Goal: Task Accomplishment & Management: Use online tool/utility

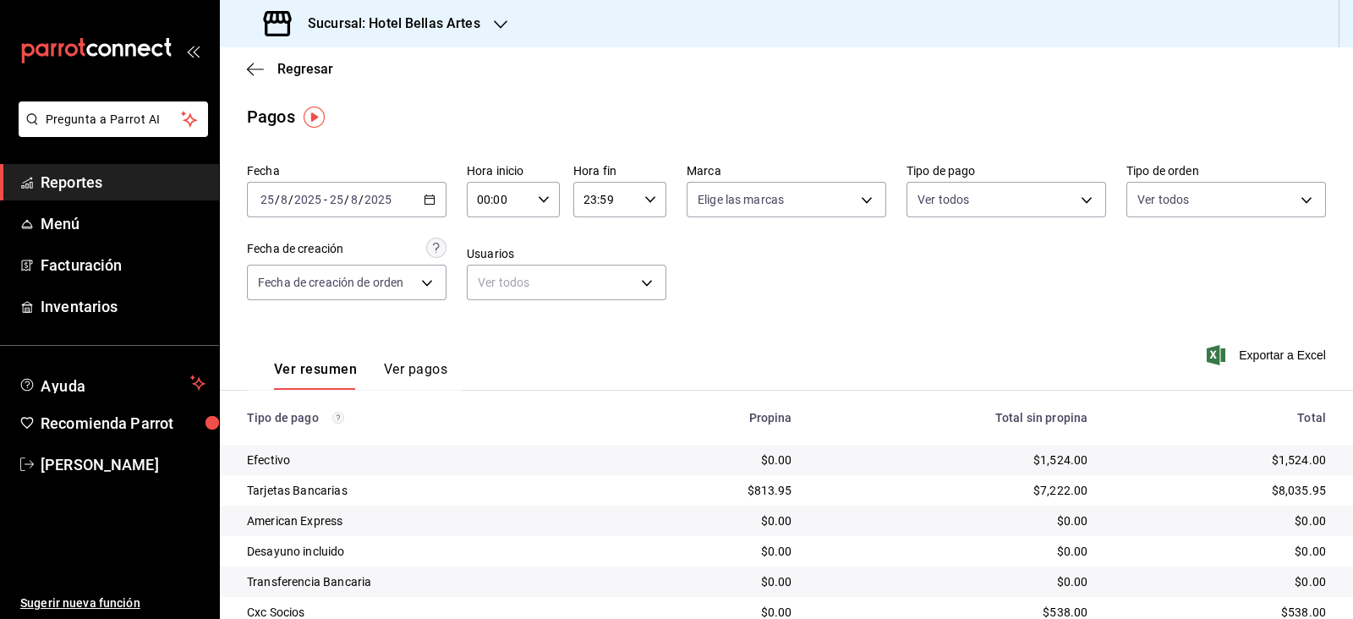
click at [464, 31] on h3 "Sucursal: Hotel Bellas Artes" at bounding box center [387, 24] width 186 height 20
click at [351, 156] on div "Hotel Punto MX Café" at bounding box center [346, 149] width 227 height 18
click at [309, 74] on span "Regresar" at bounding box center [305, 69] width 56 height 16
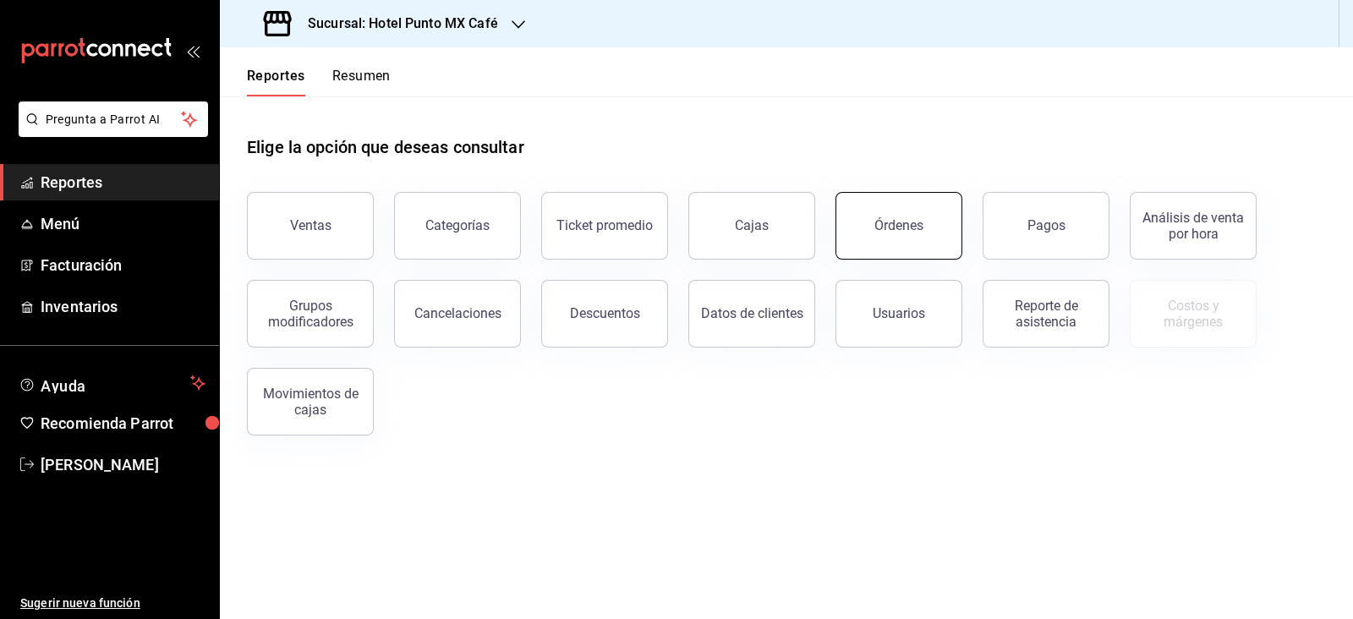
click at [897, 229] on div "Órdenes" at bounding box center [899, 225] width 49 height 16
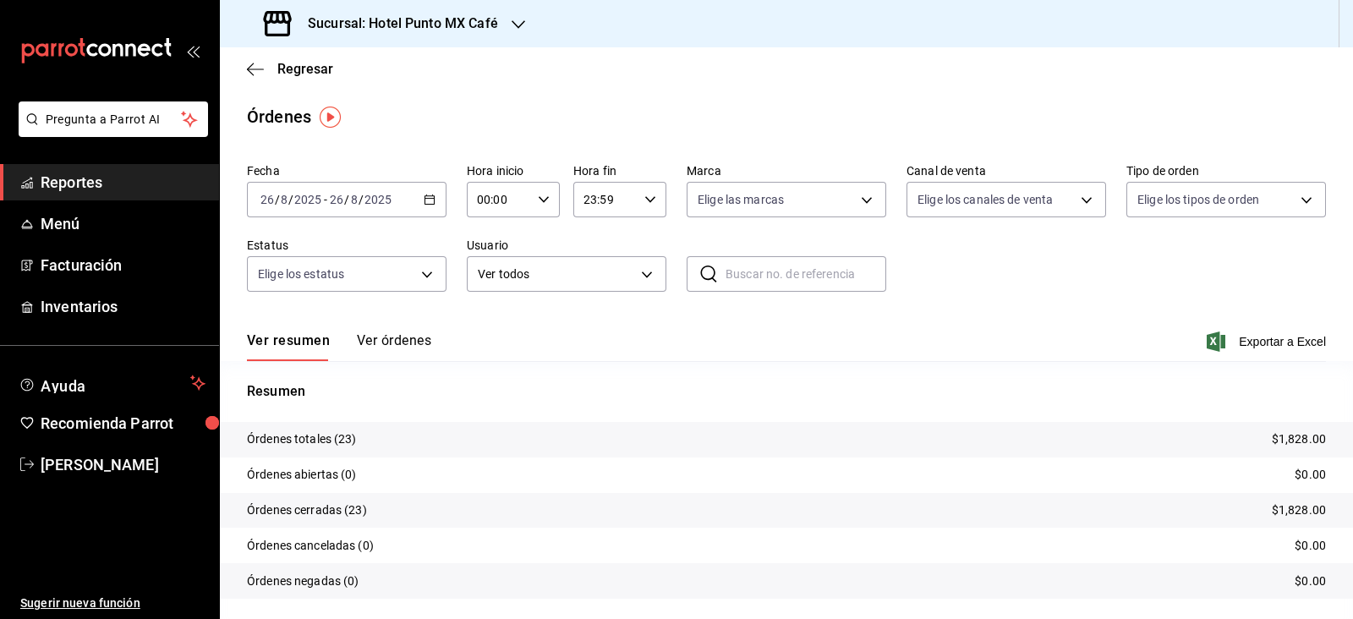
click at [385, 200] on input "2025" at bounding box center [378, 200] width 29 height 14
click at [328, 446] on span "Rango de fechas" at bounding box center [326, 441] width 131 height 18
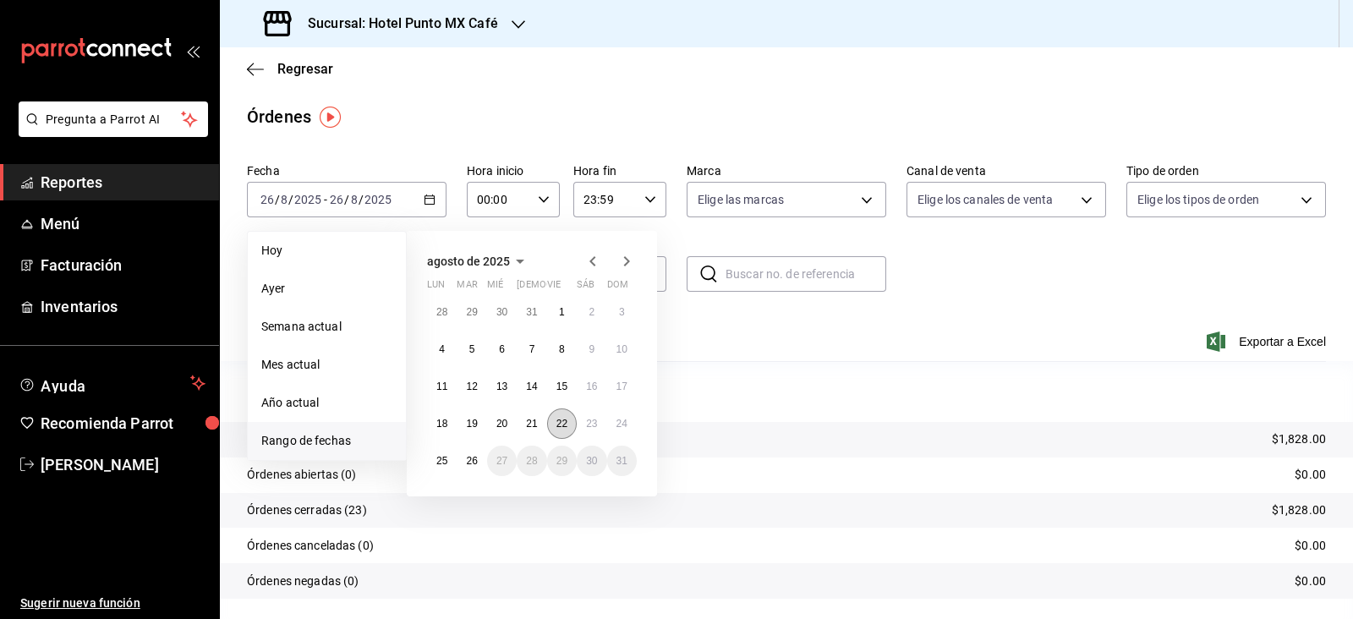
click at [558, 425] on abbr "22" at bounding box center [562, 424] width 11 height 12
click at [446, 461] on abbr "25" at bounding box center [441, 461] width 11 height 12
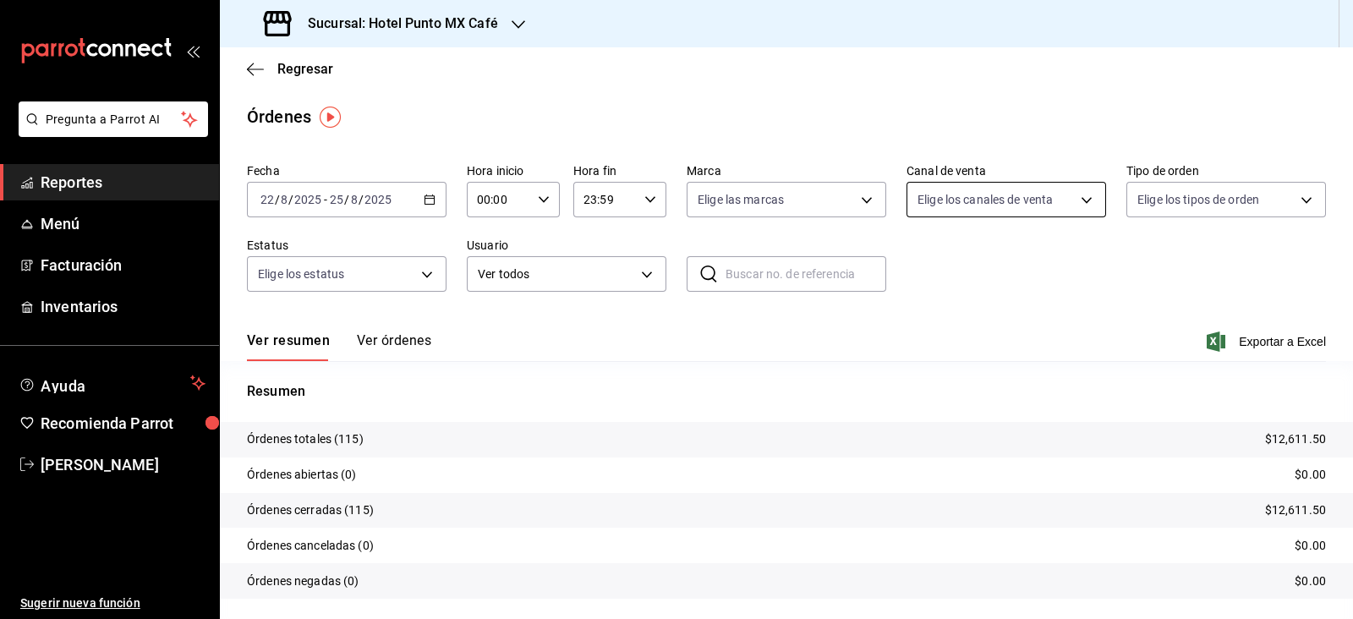
click at [1046, 200] on body "Pregunta a Parrot AI Reportes Menú Facturación Inventarios Ayuda Recomienda Par…" at bounding box center [676, 309] width 1353 height 619
click at [980, 267] on span "Ver todos" at bounding box center [969, 265] width 52 height 18
type input "PARROT,UBER_EATS,RAPPI,DIDI_FOOD,ONLINE"
checkbox input "true"
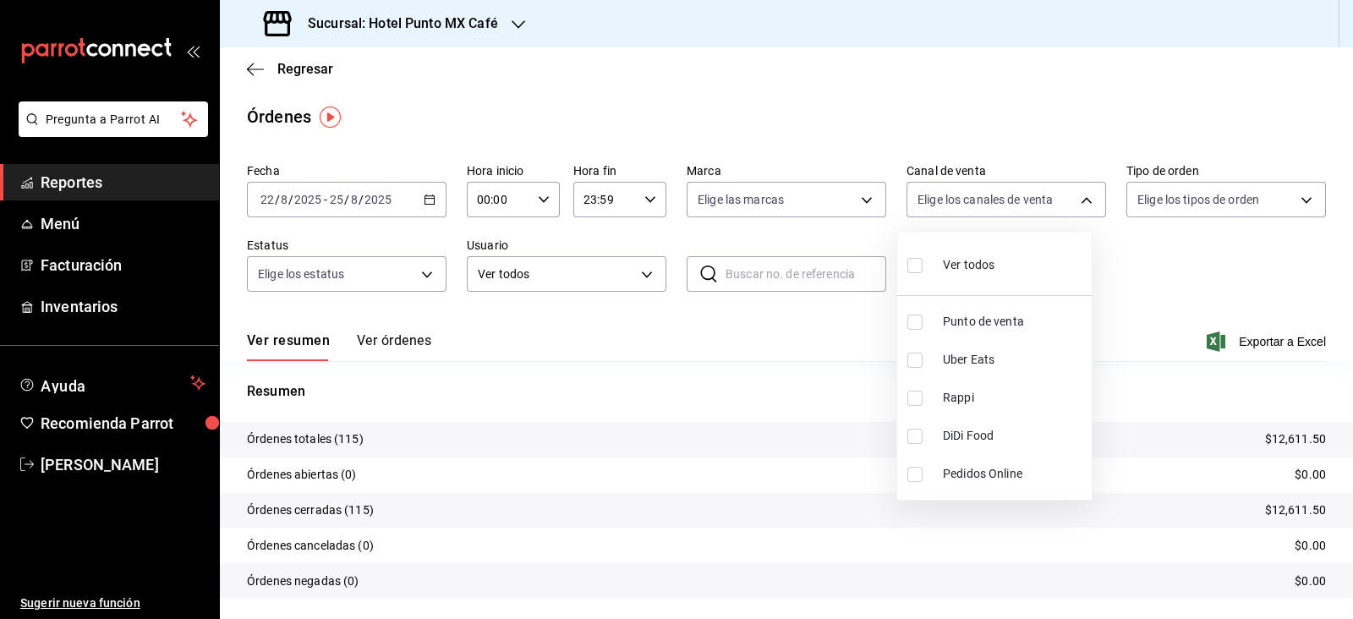
checkbox input "true"
click at [1210, 203] on div at bounding box center [676, 309] width 1353 height 619
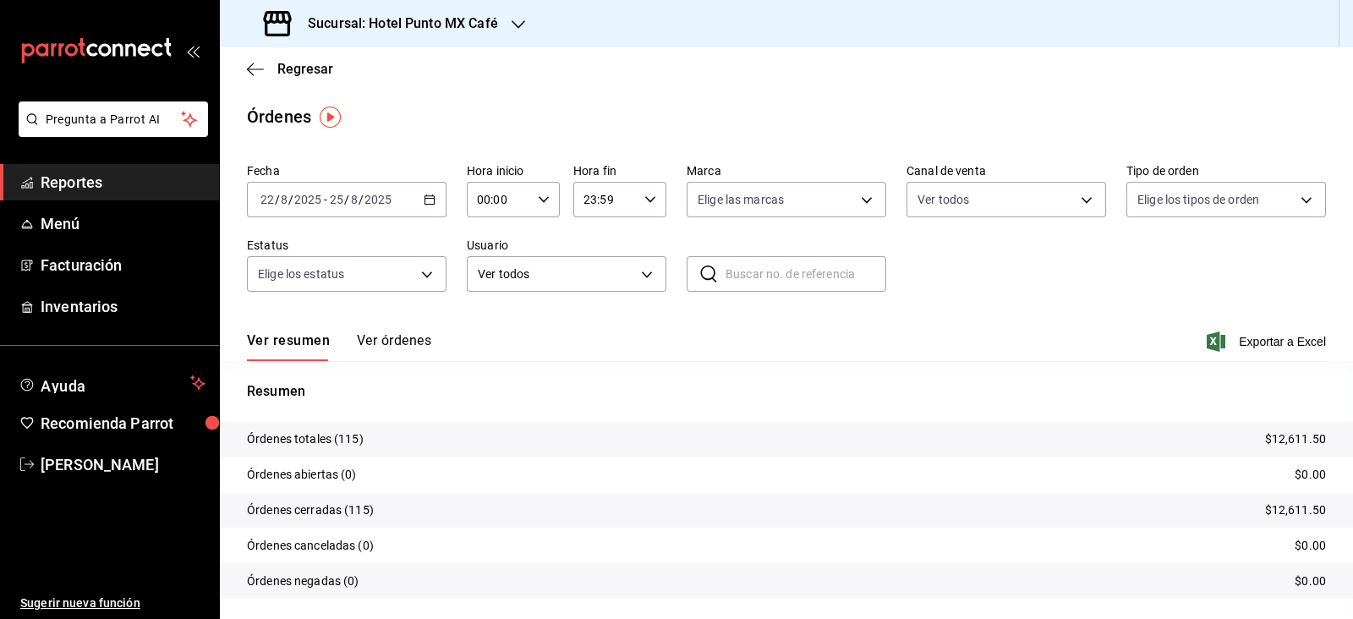
click at [1210, 203] on body "Pregunta a Parrot AI Reportes Menú Facturación Inventarios Ayuda Recomienda Par…" at bounding box center [676, 309] width 1353 height 619
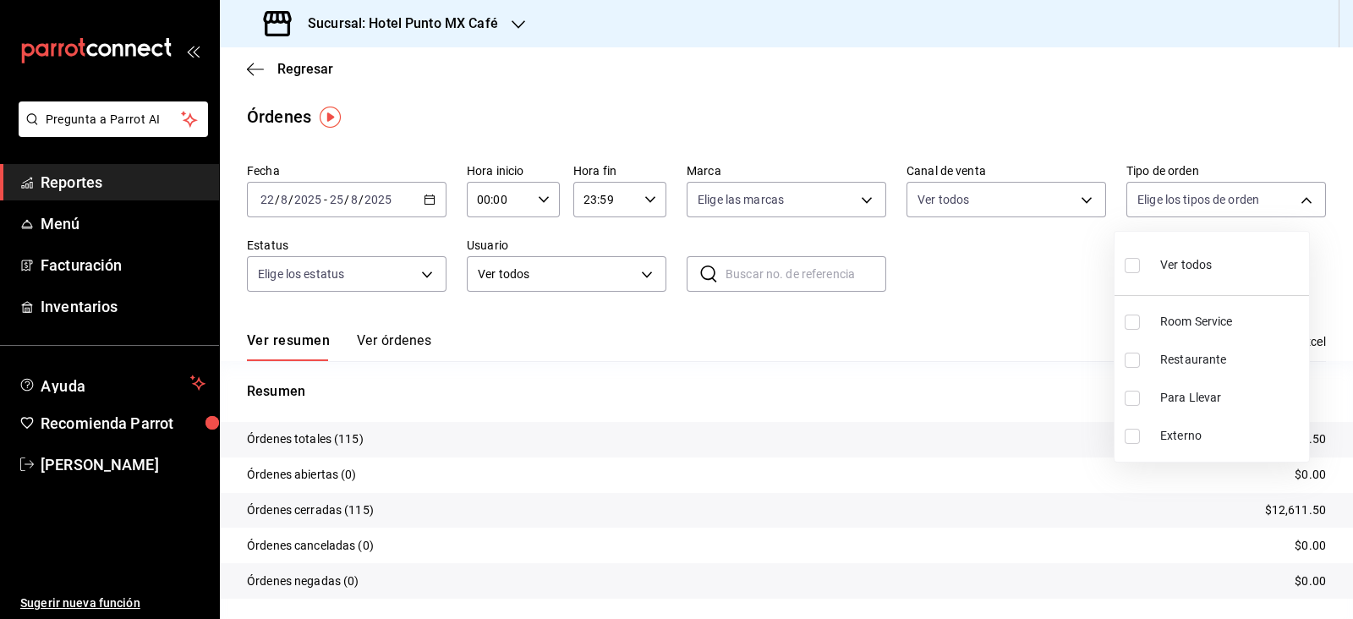
click at [1191, 264] on span "Ver todos" at bounding box center [1187, 265] width 52 height 18
type input "15d5c995-f6be-465f-8435-1066cfe9376e,86152b0c-5ff0-458a-8638-ff43d6ff7660,a3333…"
checkbox input "true"
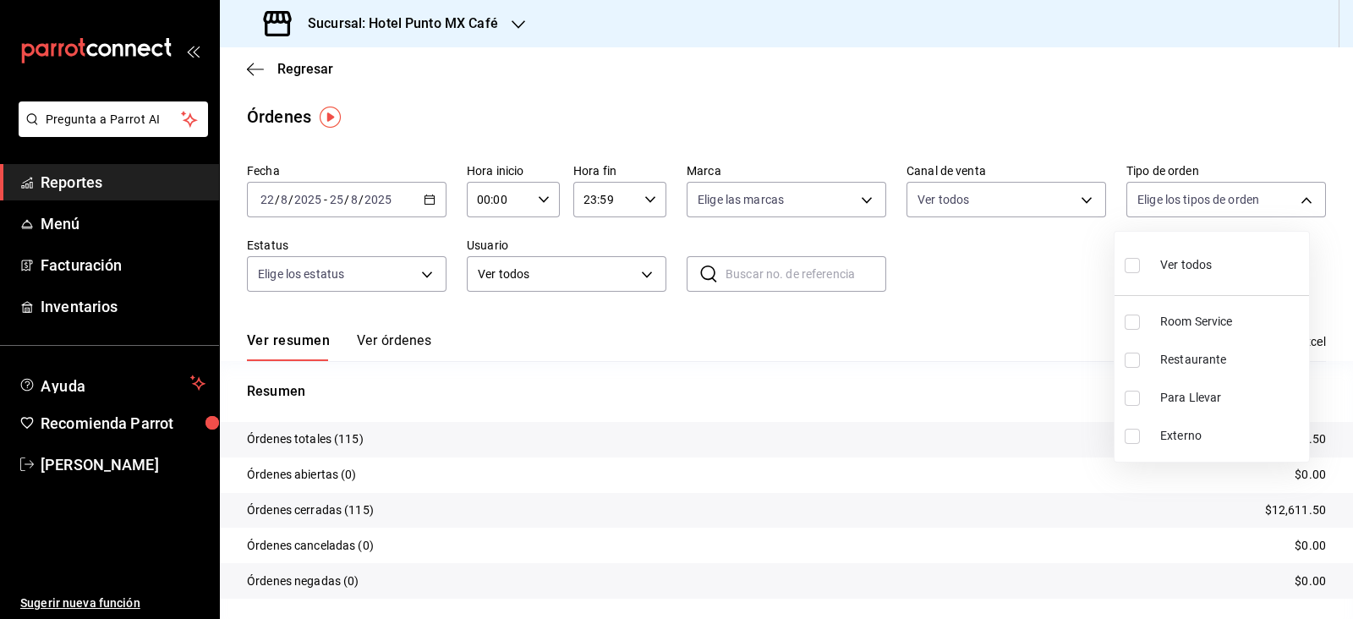
checkbox input "true"
click at [923, 283] on div at bounding box center [676, 309] width 1353 height 619
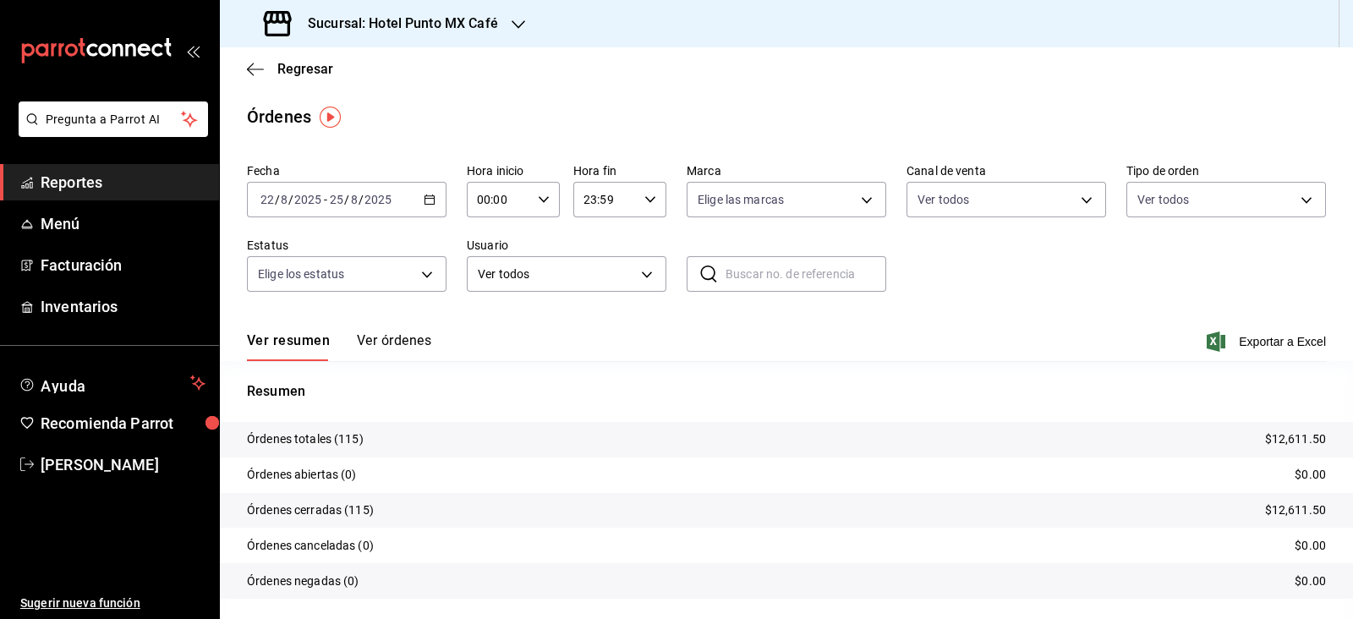
click at [963, 307] on div "Fecha [DATE] [DATE] - [DATE] [DATE] Hora inicio 00:00 Hora inicio Hora fin 23:5…" at bounding box center [786, 234] width 1079 height 156
click at [363, 277] on body "Pregunta a Parrot AI Reportes Menú Facturación Inventarios Ayuda Recomienda Par…" at bounding box center [676, 309] width 1353 height 619
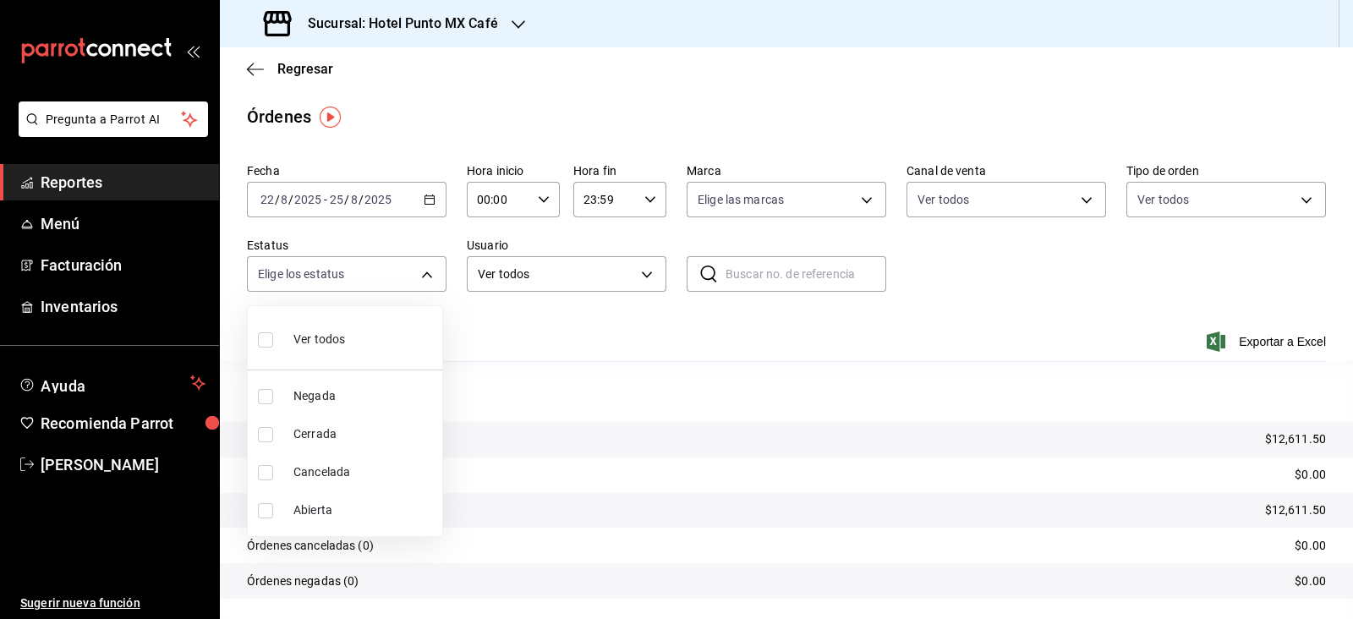
click at [292, 72] on div at bounding box center [676, 309] width 1353 height 619
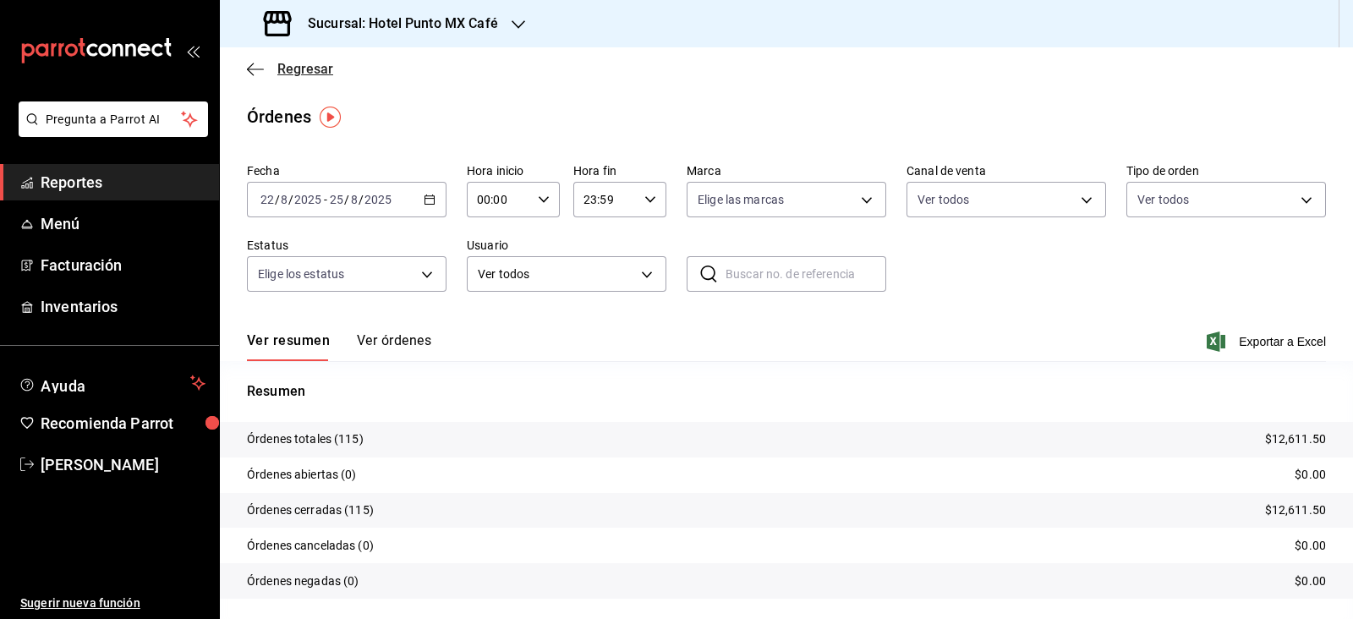
click at [307, 69] on span "Regresar" at bounding box center [305, 69] width 56 height 16
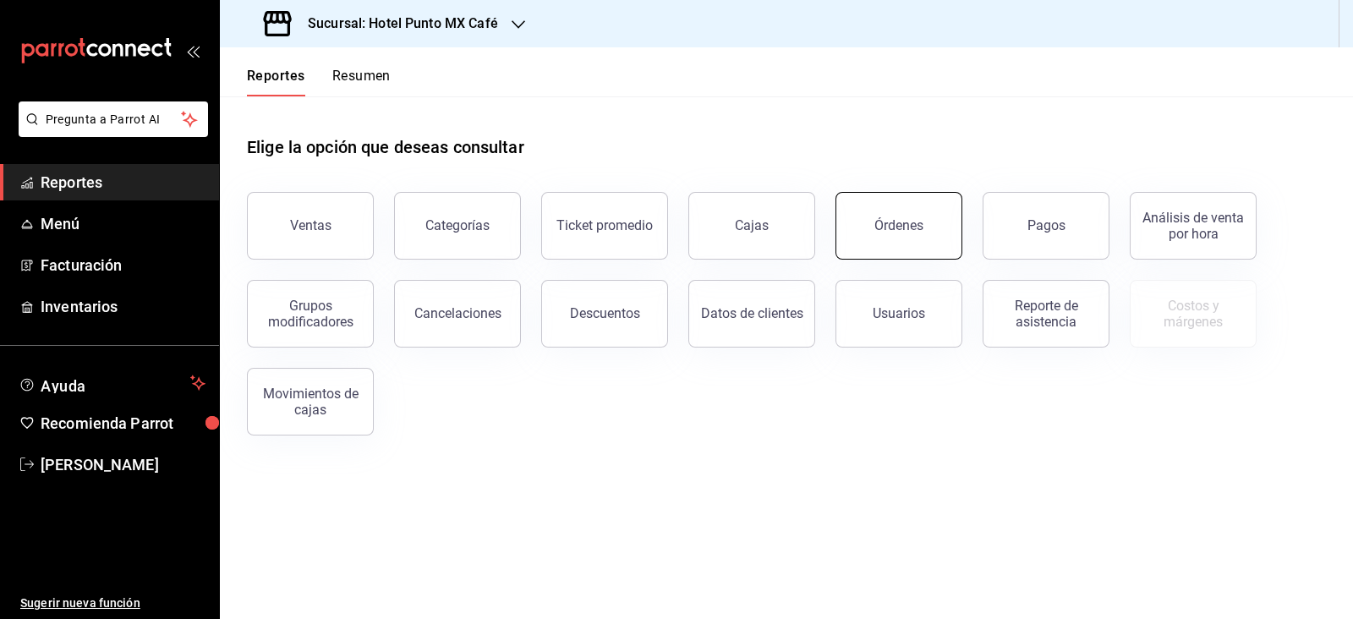
click at [918, 213] on button "Órdenes" at bounding box center [899, 226] width 127 height 68
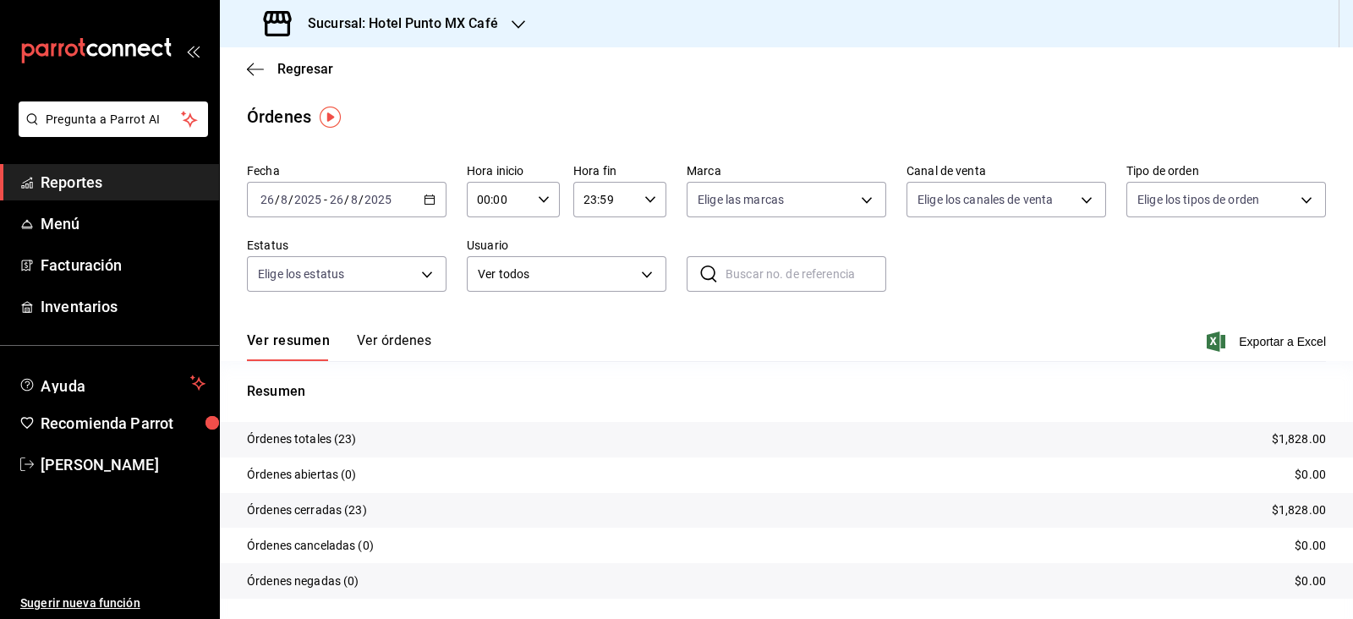
click at [420, 206] on div "[DATE] [DATE] - [DATE] [DATE]" at bounding box center [347, 200] width 200 height 36
click at [335, 432] on span "Rango de fechas" at bounding box center [326, 441] width 131 height 18
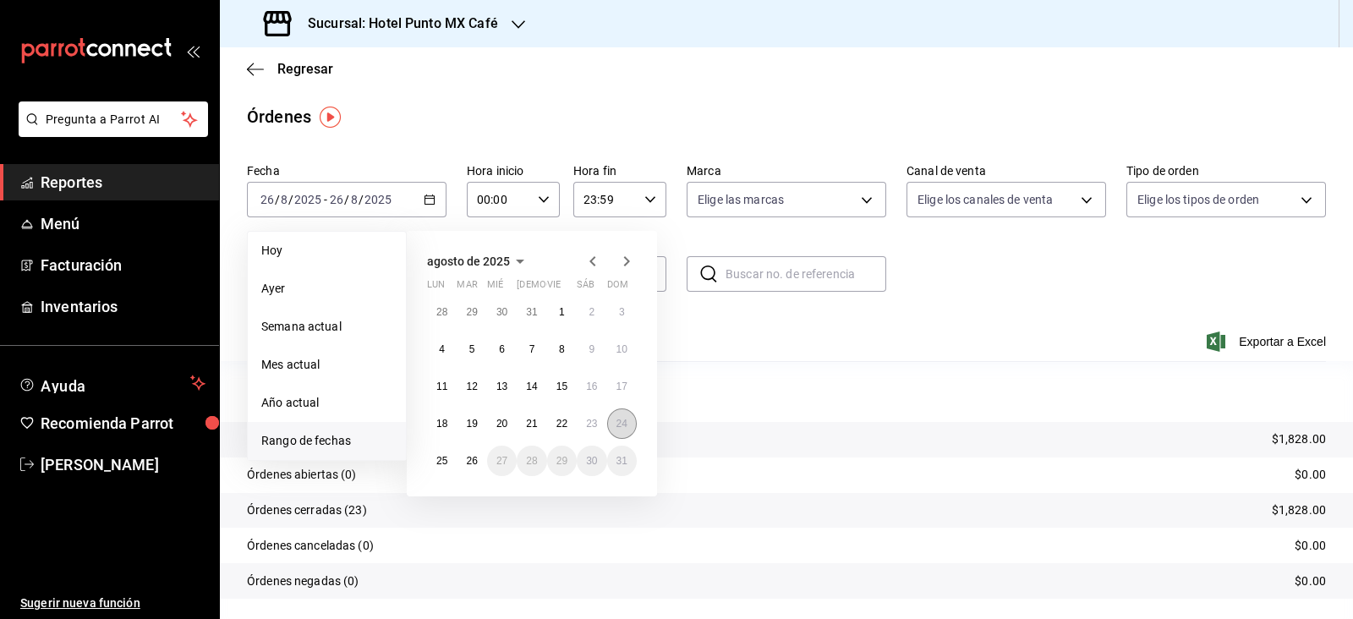
click at [628, 433] on button "24" at bounding box center [622, 424] width 30 height 30
click at [560, 425] on abbr "22" at bounding box center [562, 424] width 11 height 12
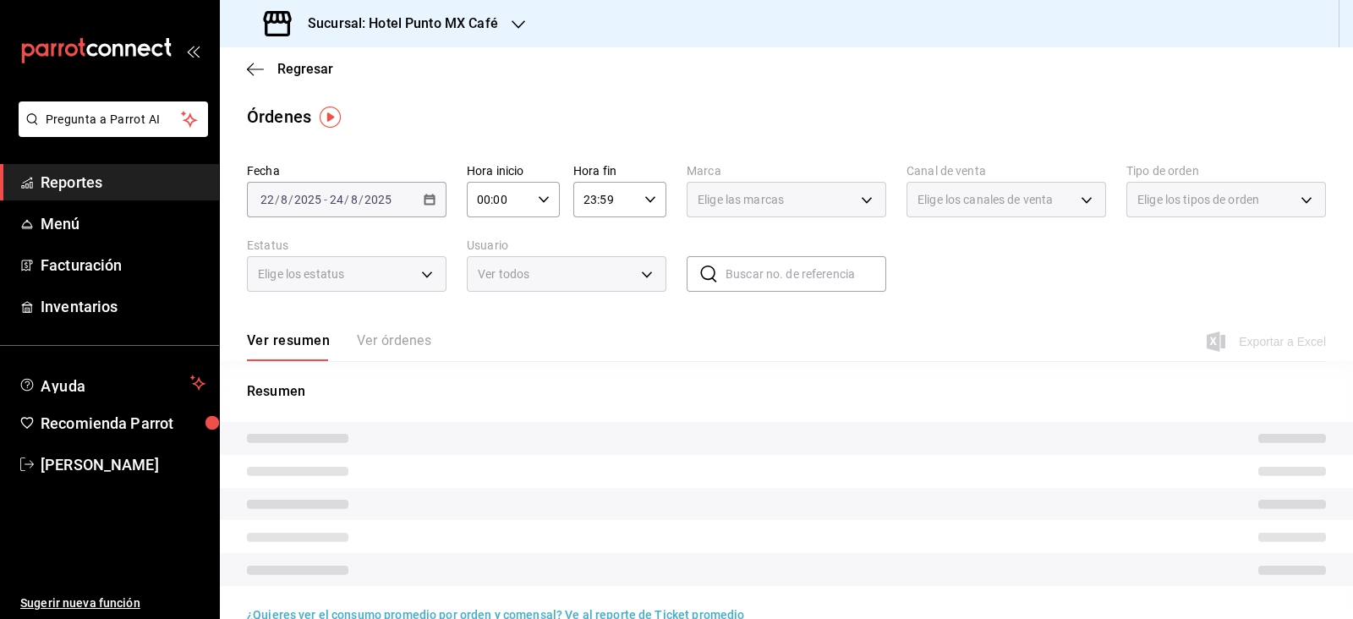
click at [344, 179] on div "Fecha [DATE] [DATE] - [DATE] [DATE]" at bounding box center [347, 190] width 200 height 54
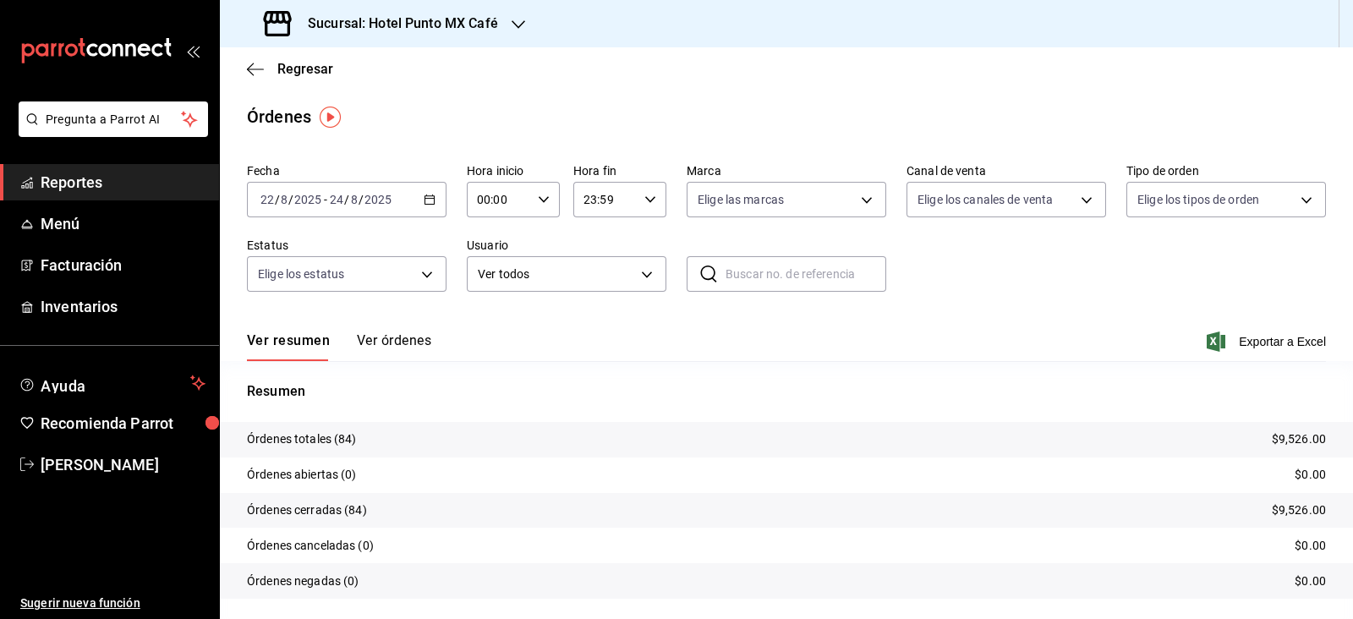
click at [350, 203] on input "8" at bounding box center [354, 200] width 8 height 14
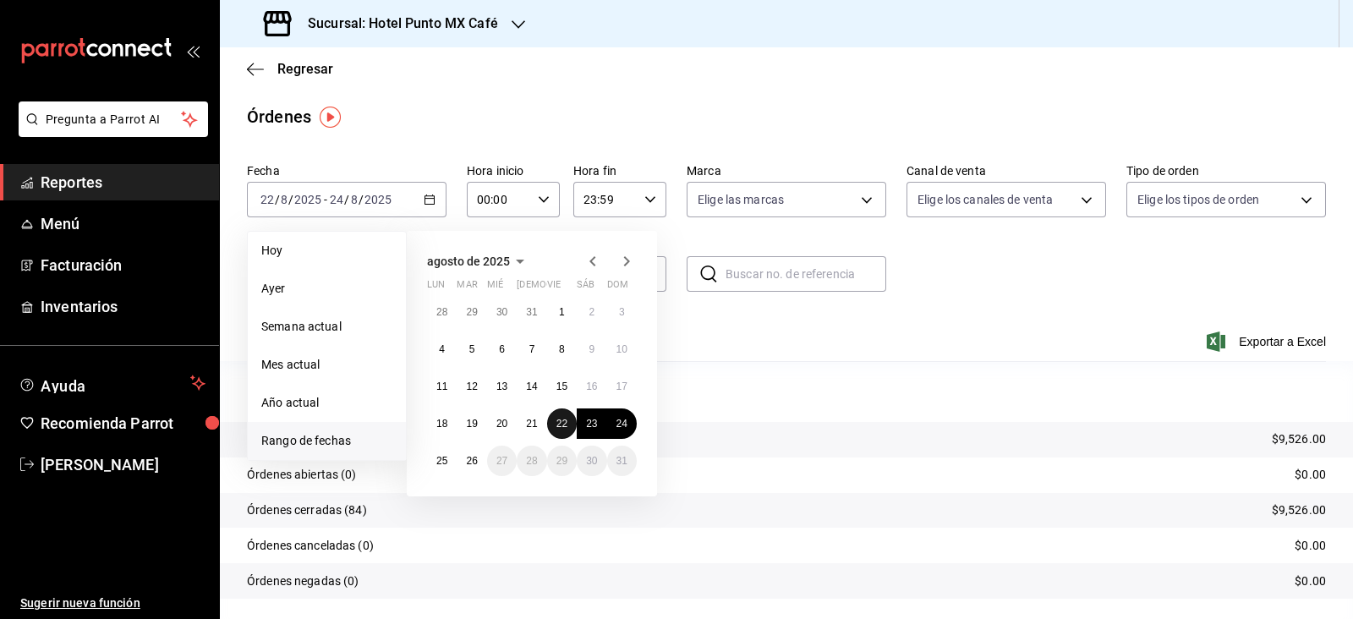
click at [552, 427] on button "22" at bounding box center [562, 424] width 30 height 30
click at [436, 462] on abbr "25" at bounding box center [441, 461] width 11 height 12
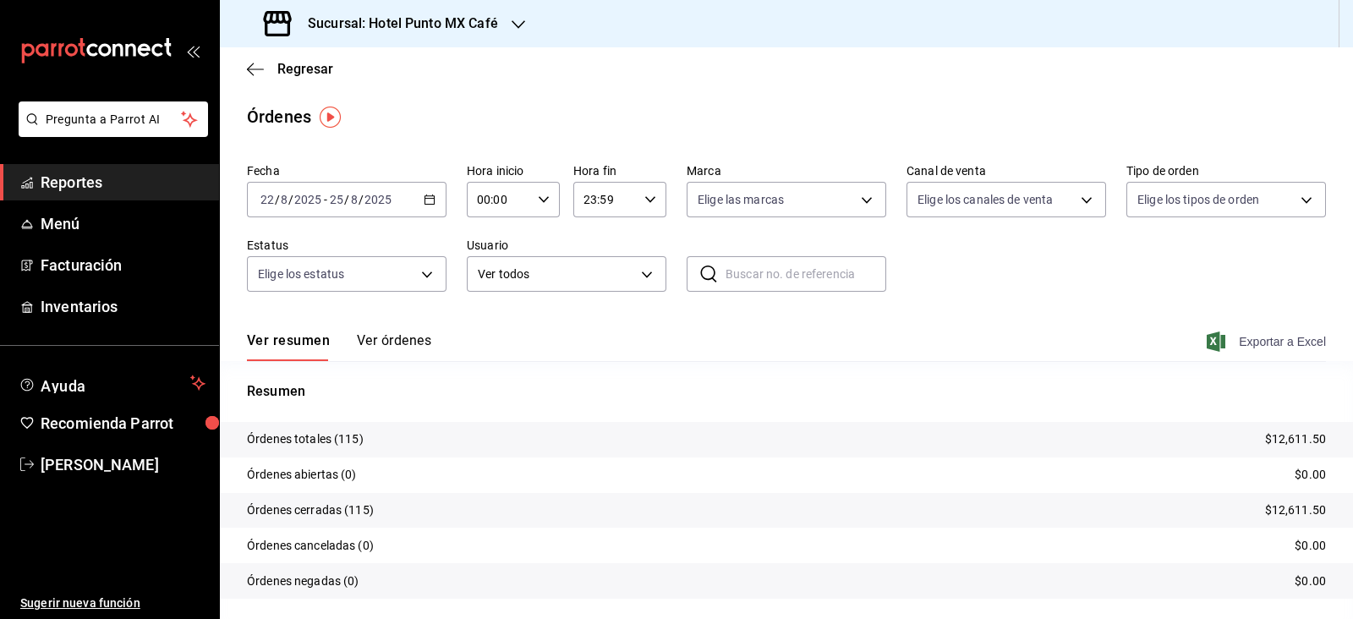
click at [1280, 344] on span "Exportar a Excel" at bounding box center [1268, 342] width 116 height 20
click at [283, 69] on span "Regresar" at bounding box center [305, 69] width 56 height 16
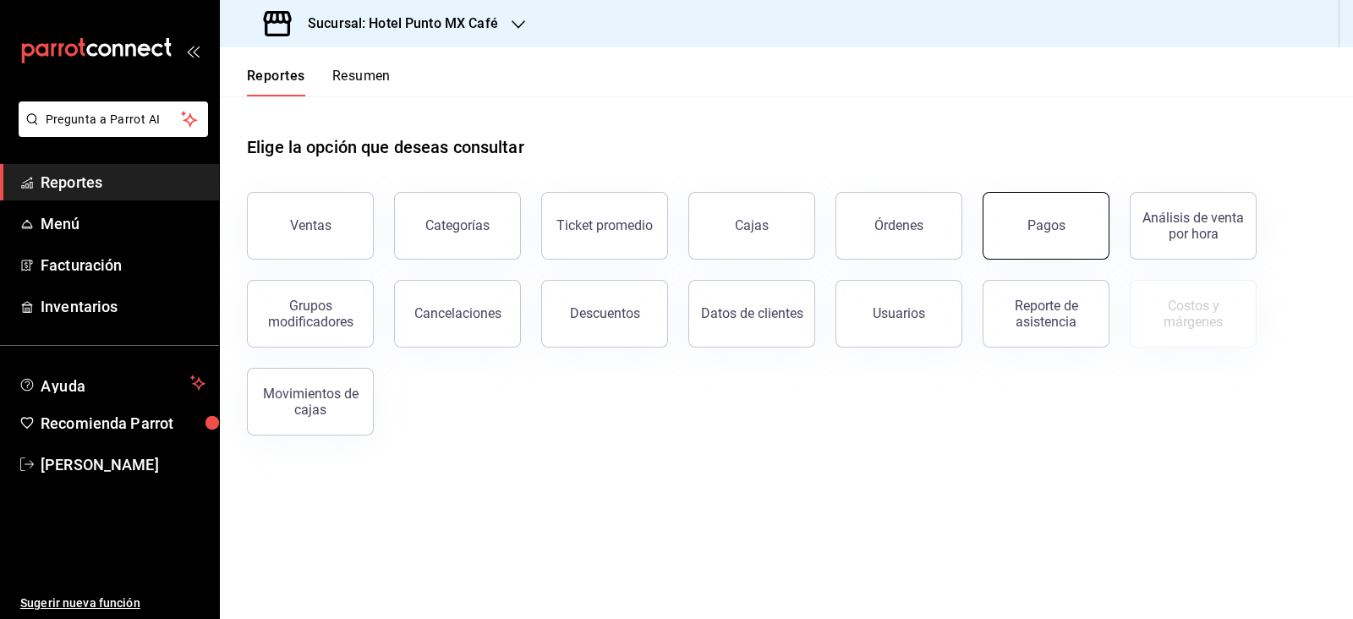
click at [1023, 218] on button "Pagos" at bounding box center [1046, 226] width 127 height 68
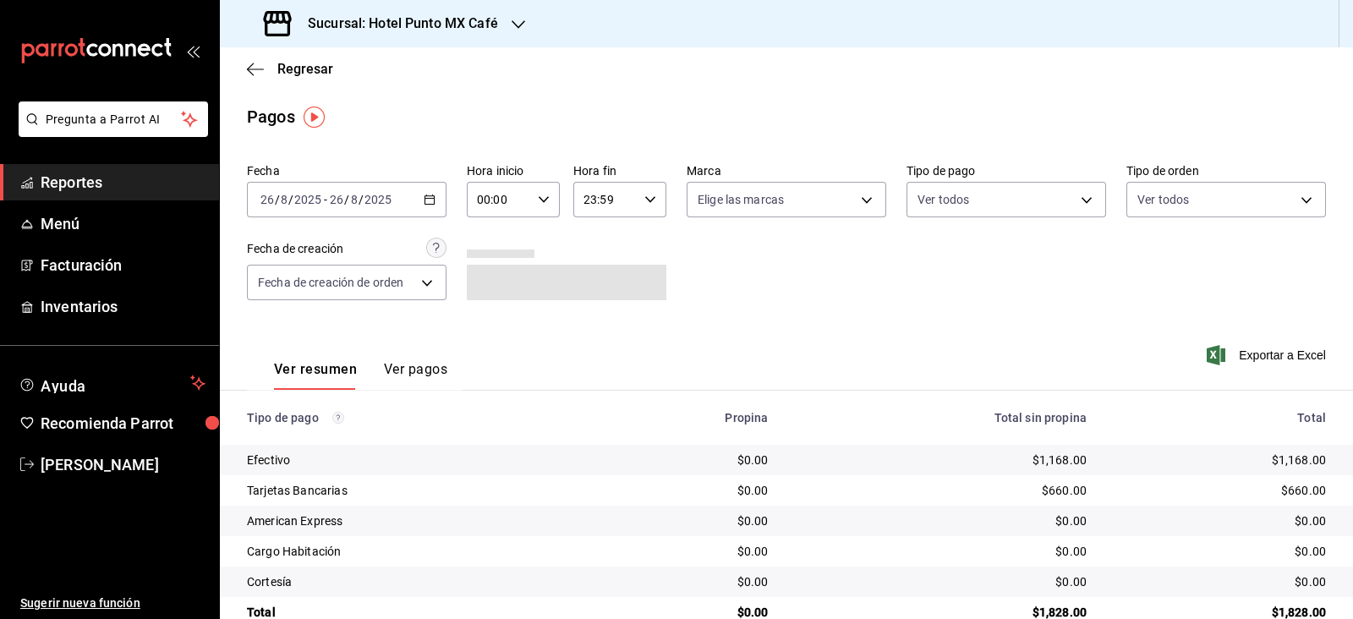
click at [349, 209] on div "[DATE] [DATE] - [DATE] [DATE]" at bounding box center [347, 200] width 200 height 36
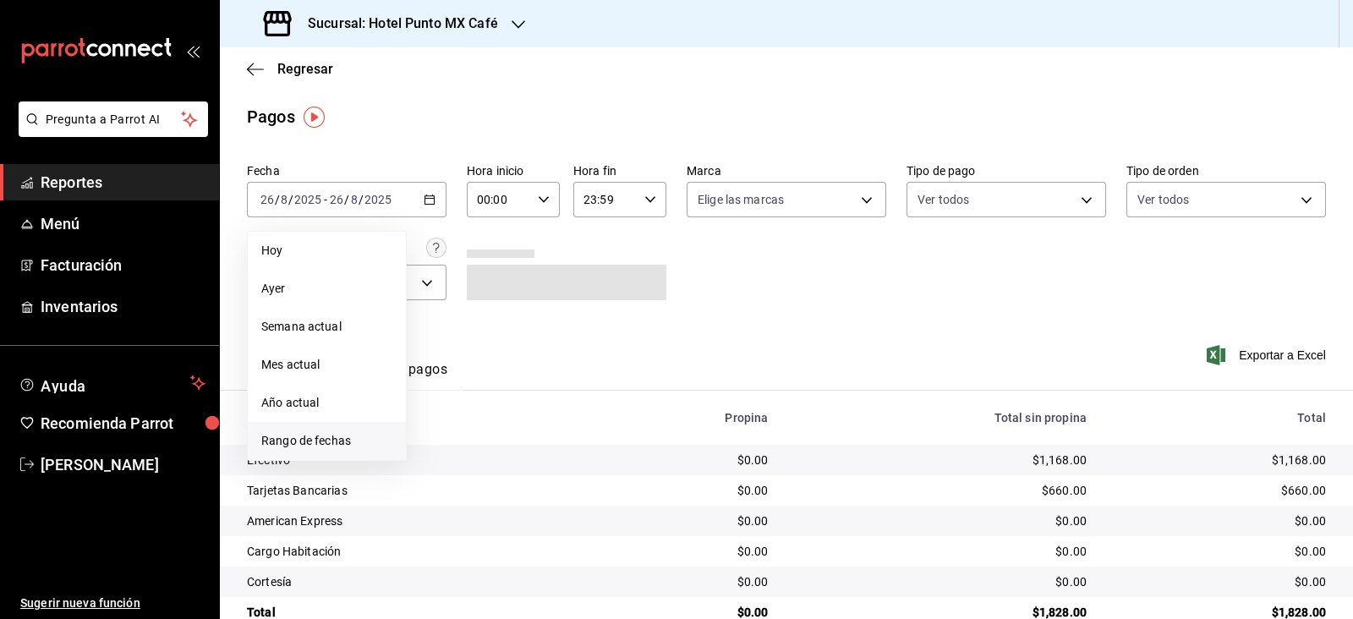
click at [352, 442] on span "Rango de fechas" at bounding box center [326, 441] width 131 height 18
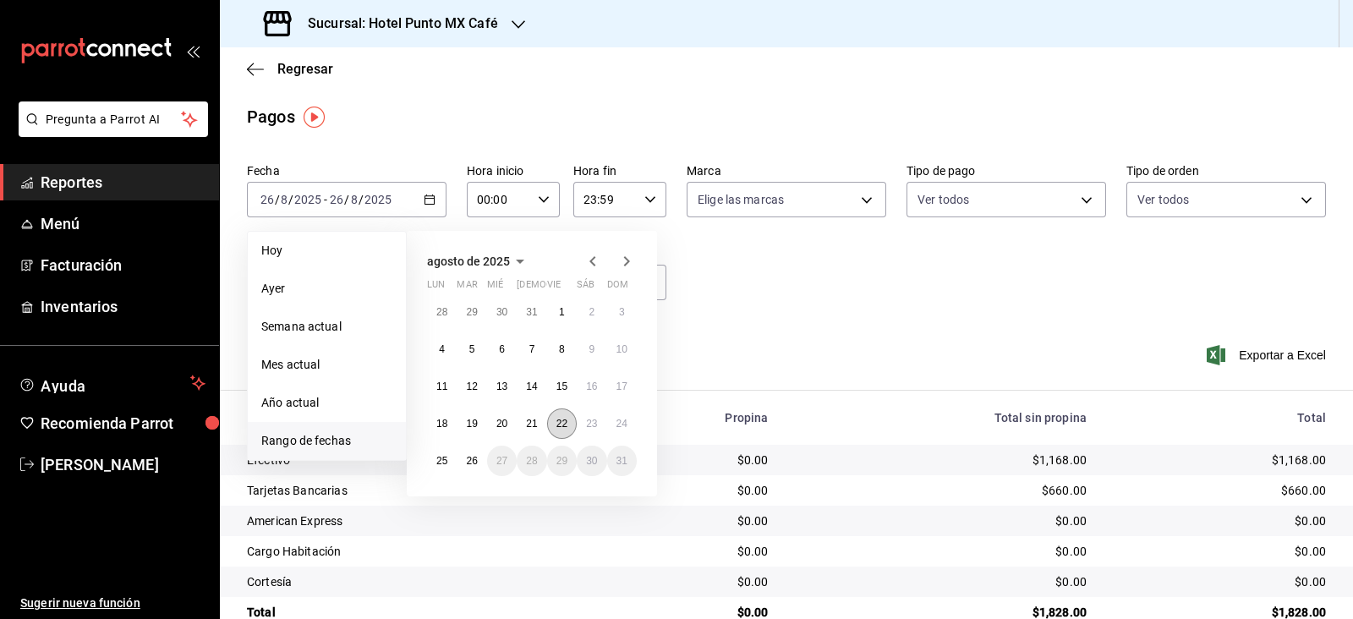
click at [563, 427] on abbr "22" at bounding box center [562, 424] width 11 height 12
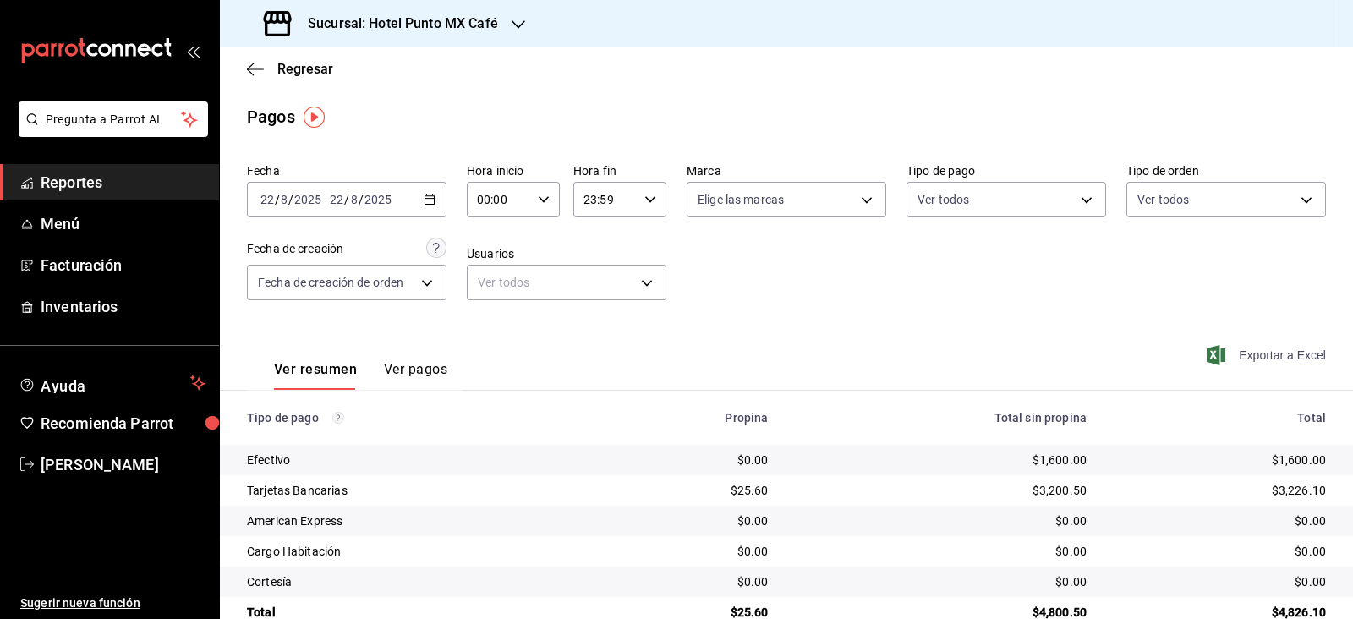
click at [1262, 352] on span "Exportar a Excel" at bounding box center [1268, 355] width 116 height 20
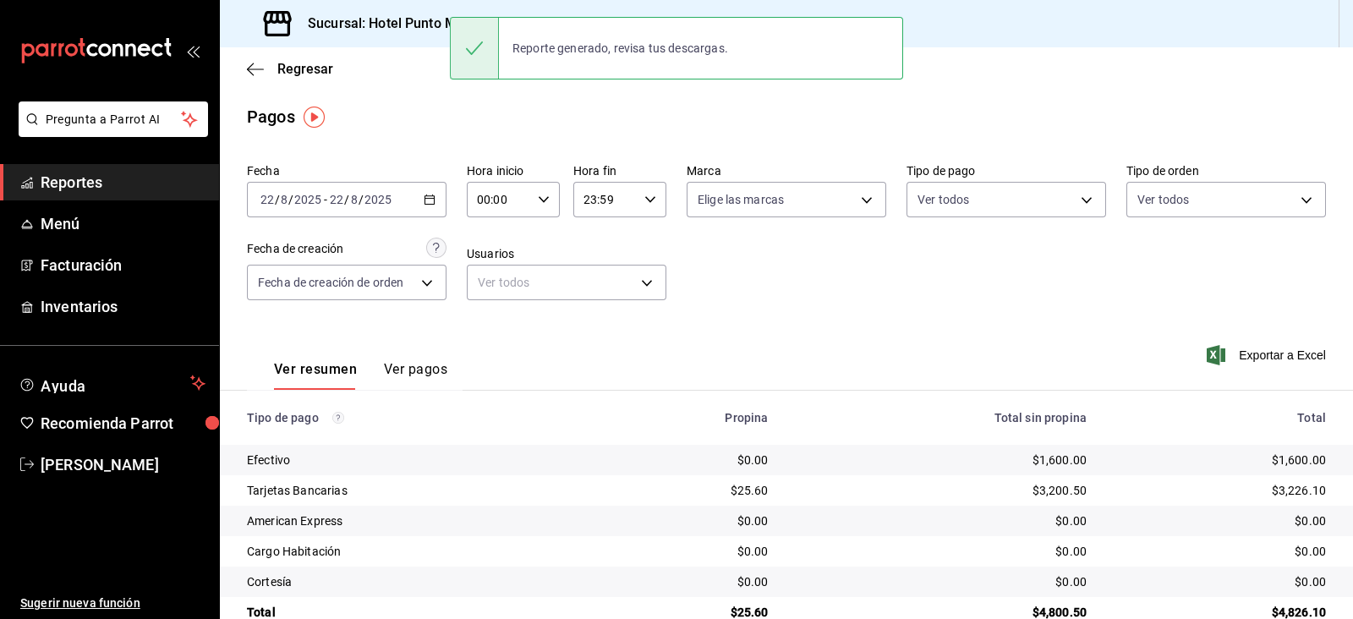
click at [312, 201] on input "2025" at bounding box center [308, 200] width 29 height 14
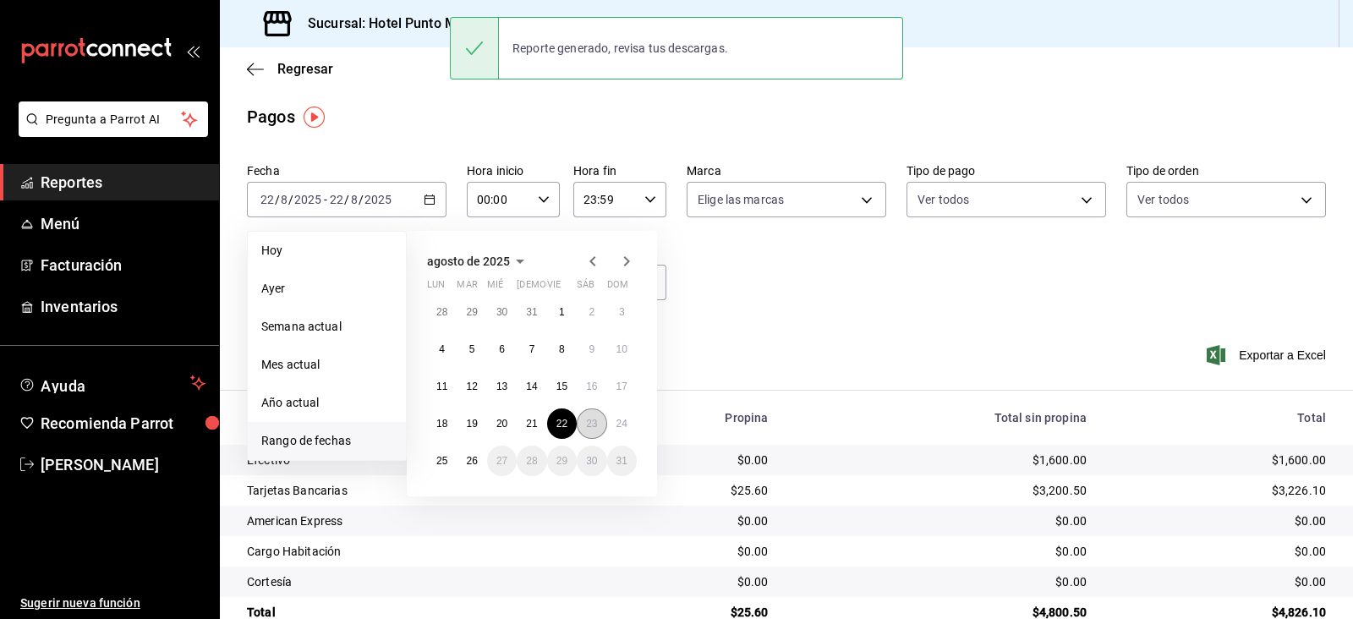
click at [595, 420] on abbr "23" at bounding box center [591, 424] width 11 height 12
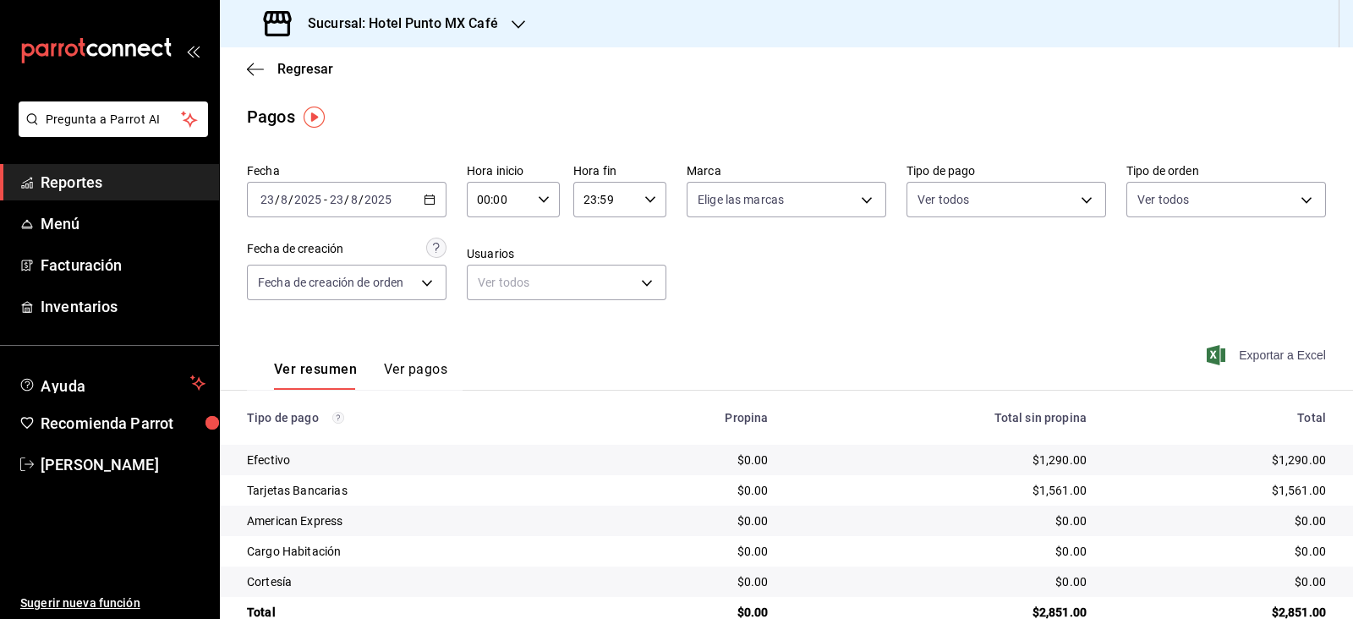
click at [1298, 356] on span "Exportar a Excel" at bounding box center [1268, 355] width 116 height 20
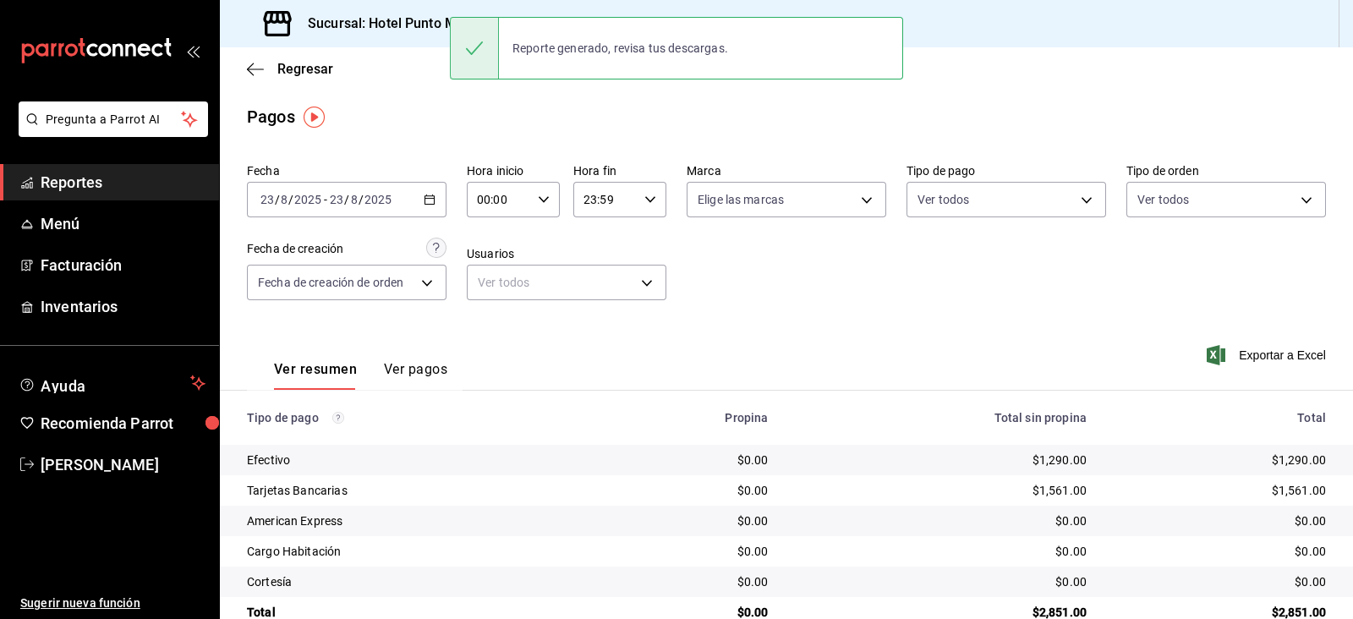
click at [344, 200] on span "/" at bounding box center [346, 200] width 5 height 14
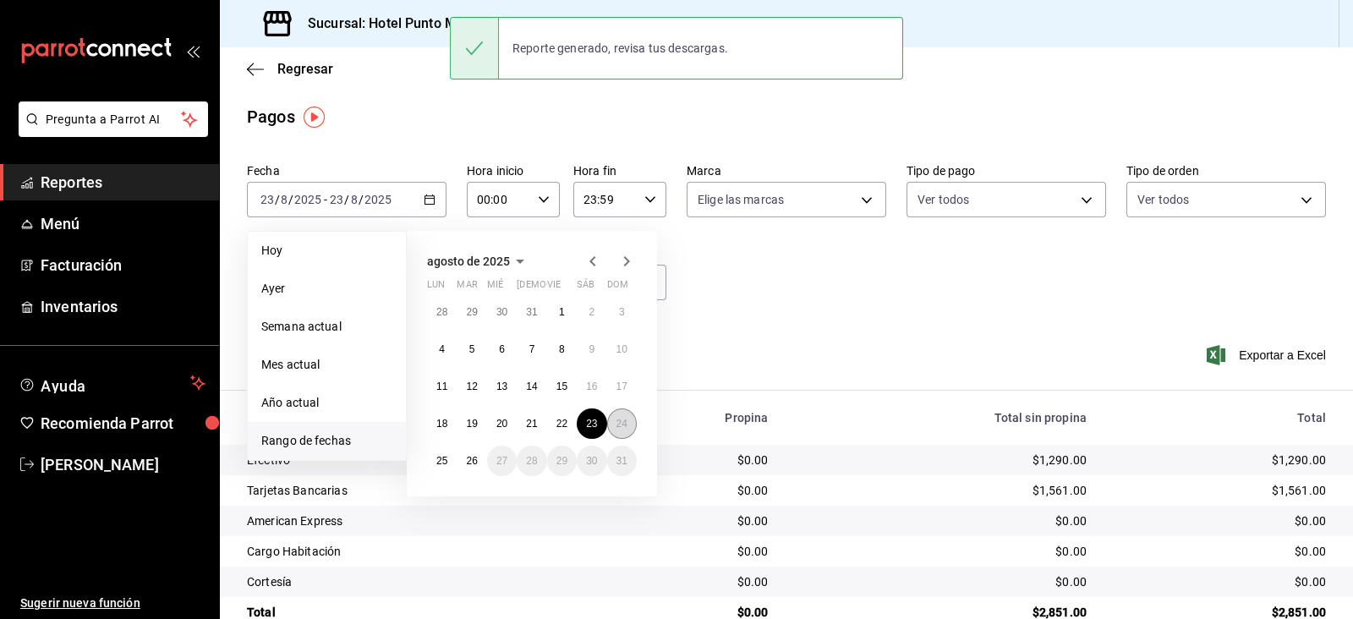
click at [630, 420] on button "24" at bounding box center [622, 424] width 30 height 30
click at [630, 418] on button "24" at bounding box center [622, 424] width 30 height 30
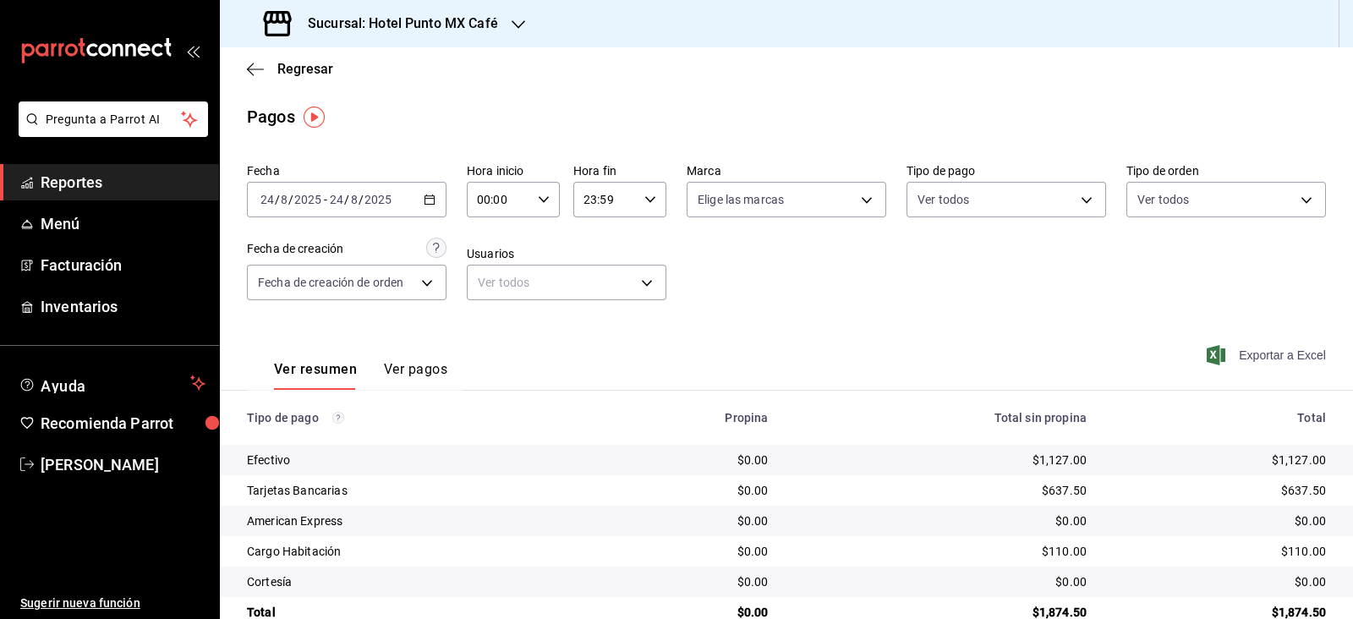
click at [1271, 361] on span "Exportar a Excel" at bounding box center [1268, 355] width 116 height 20
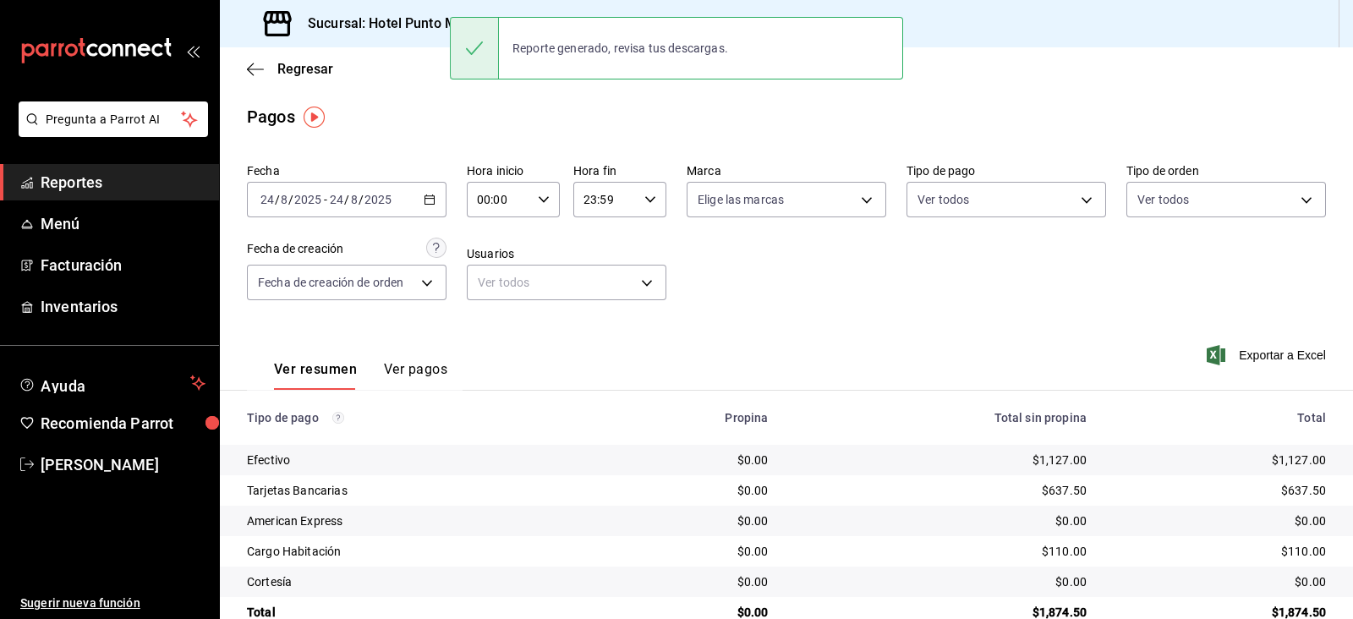
click at [393, 210] on div "[DATE] [DATE] - [DATE] [DATE]" at bounding box center [347, 200] width 200 height 36
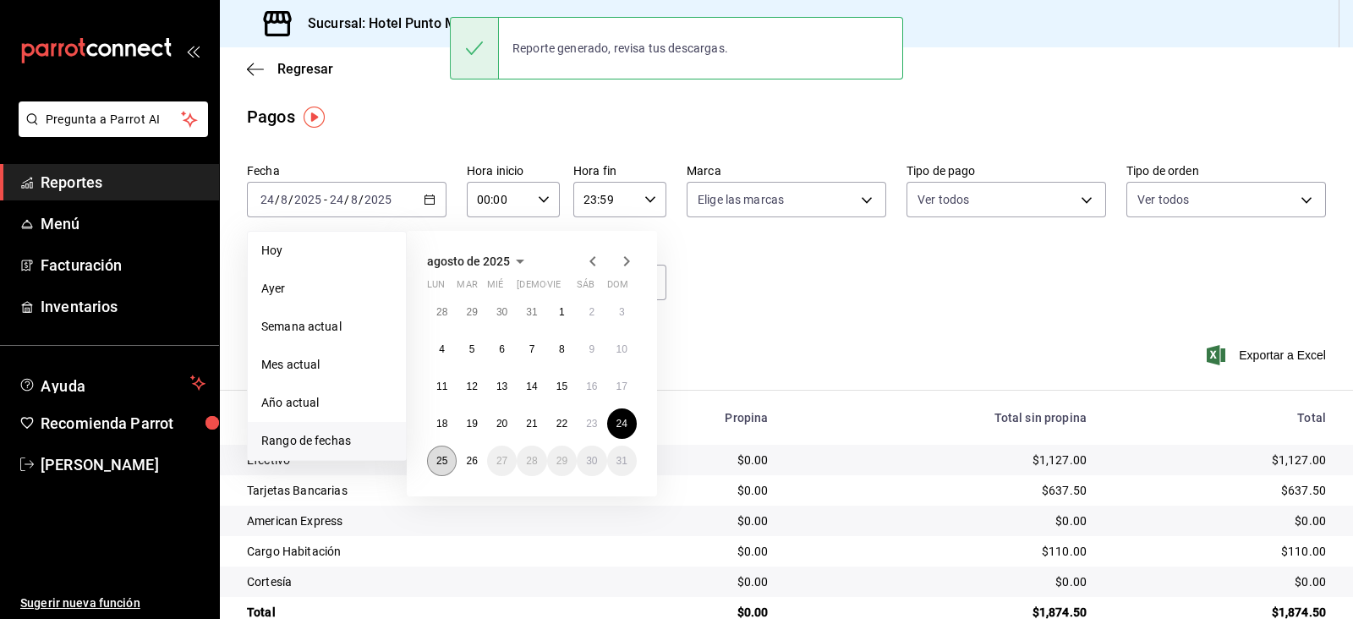
click at [445, 464] on abbr "25" at bounding box center [441, 461] width 11 height 12
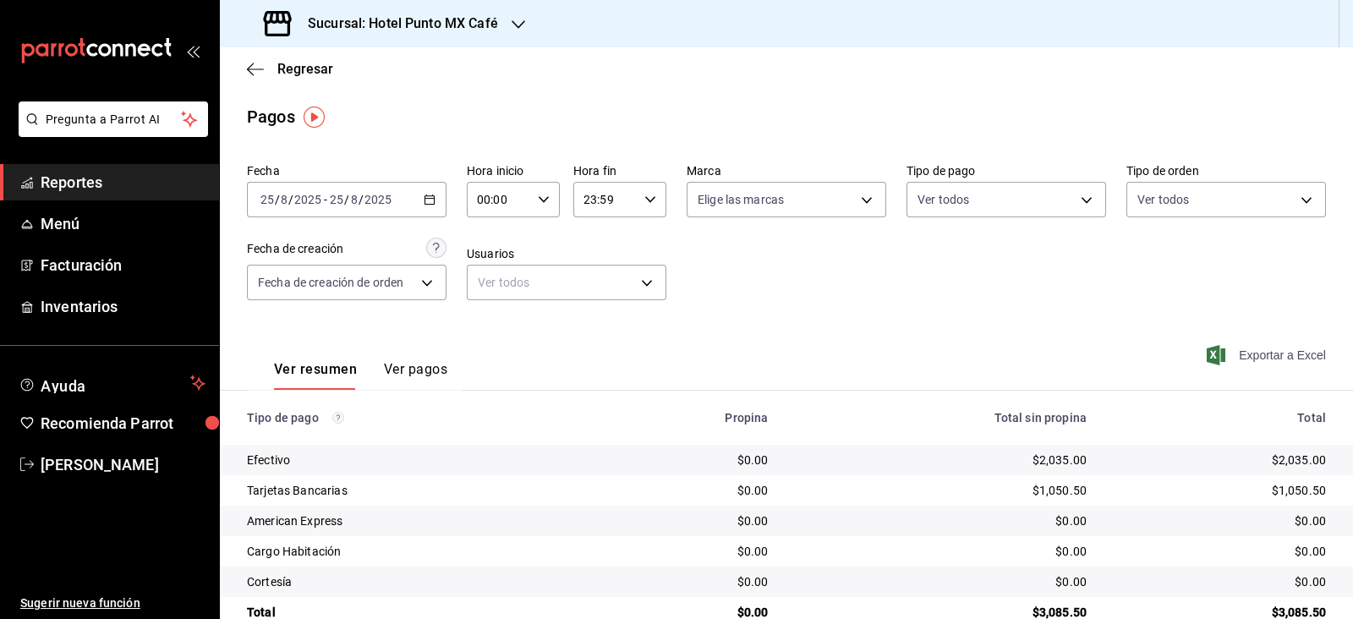
click at [1261, 354] on span "Exportar a Excel" at bounding box center [1268, 355] width 116 height 20
click at [465, 14] on h3 "Sucursal: Hotel Punto MX Café" at bounding box center [396, 24] width 204 height 20
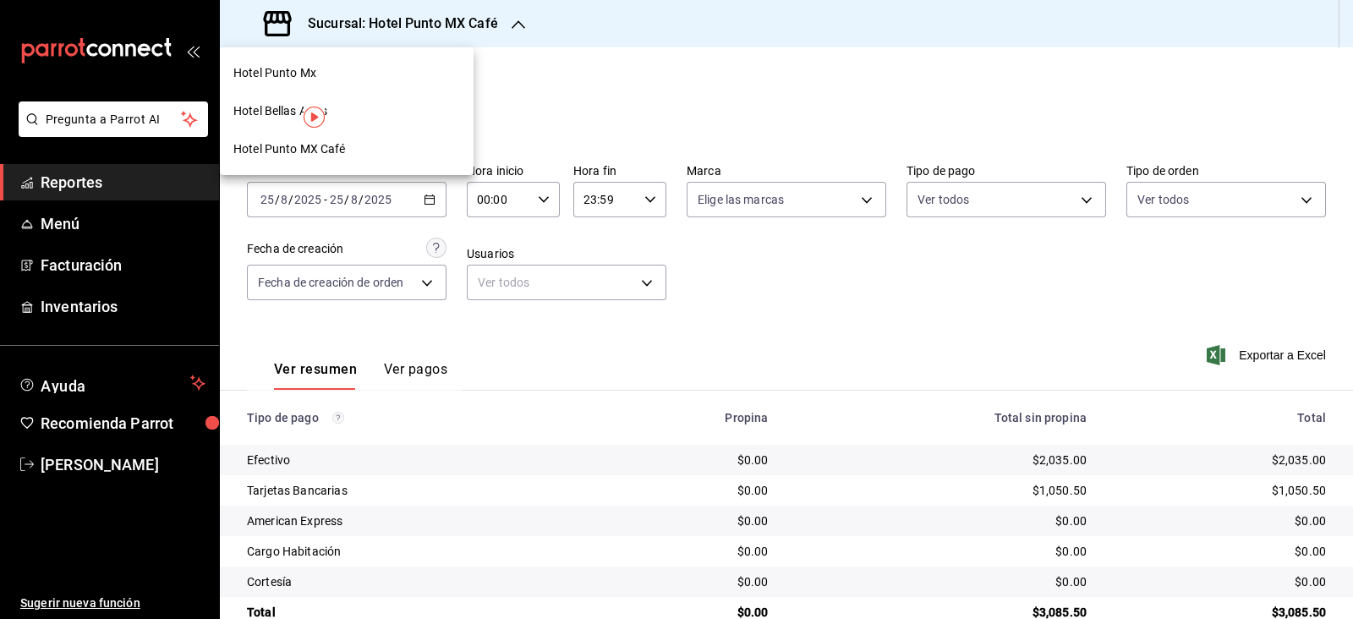
click at [336, 74] on div "Hotel Punto Mx" at bounding box center [346, 73] width 227 height 18
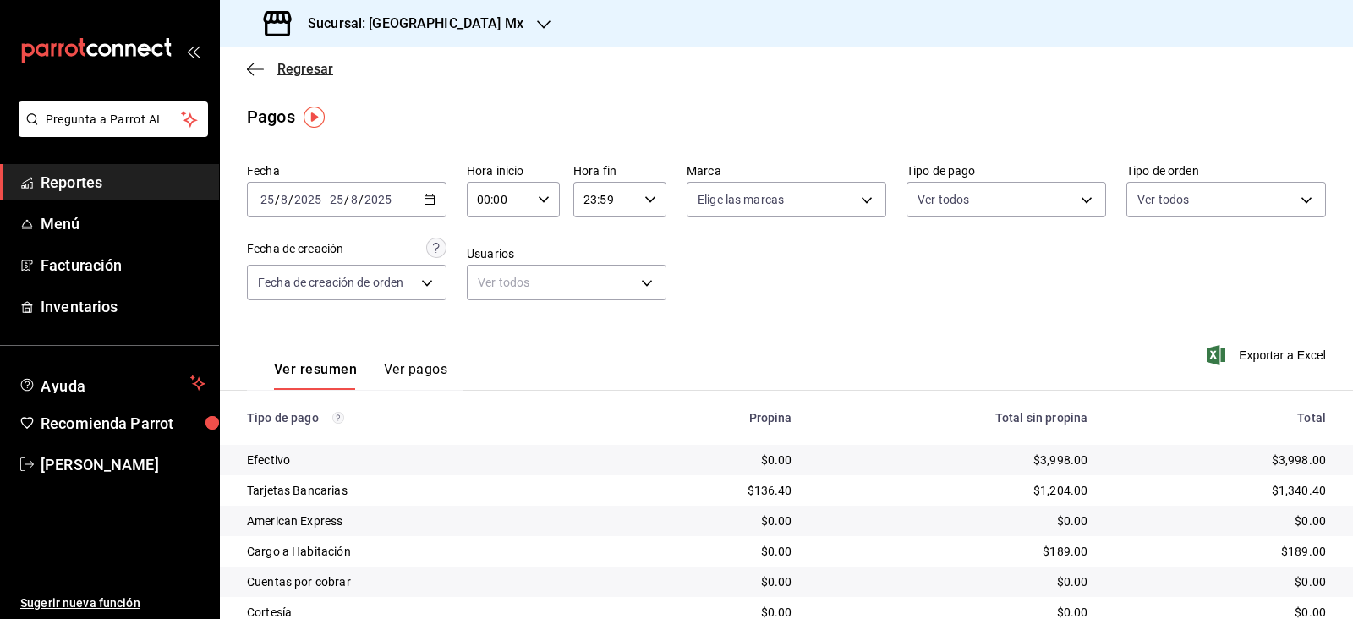
click at [315, 71] on span "Regresar" at bounding box center [305, 69] width 56 height 16
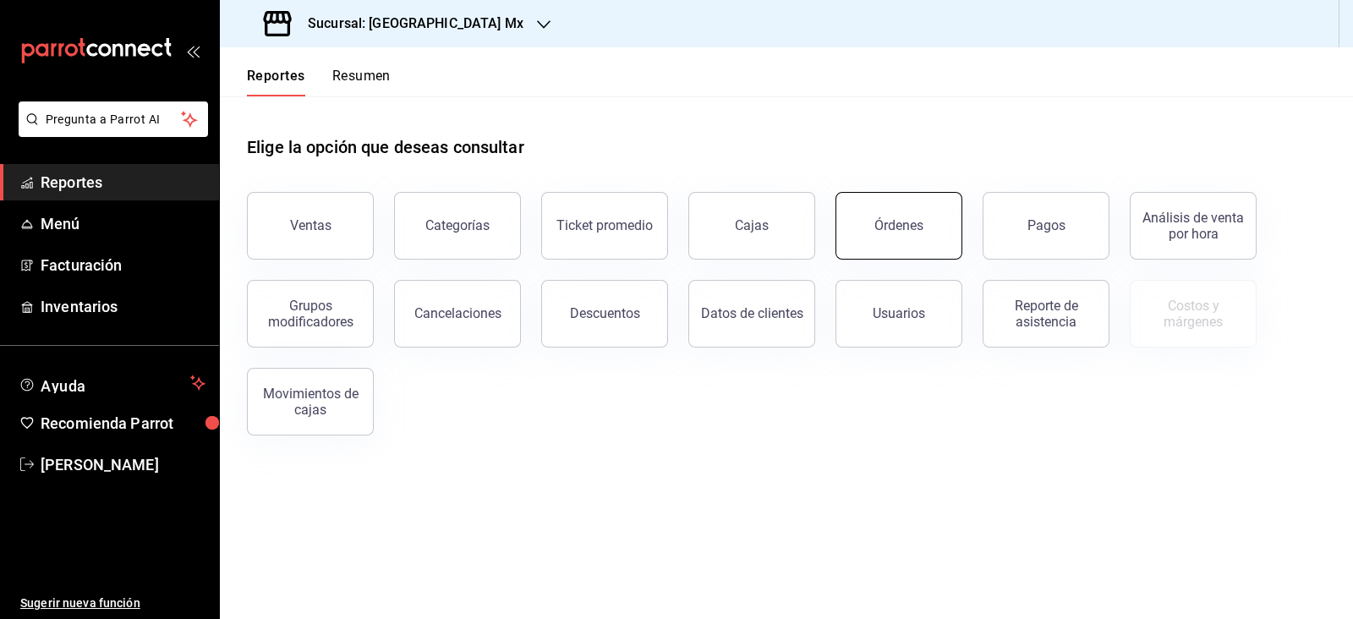
click at [872, 235] on button "Órdenes" at bounding box center [899, 226] width 127 height 68
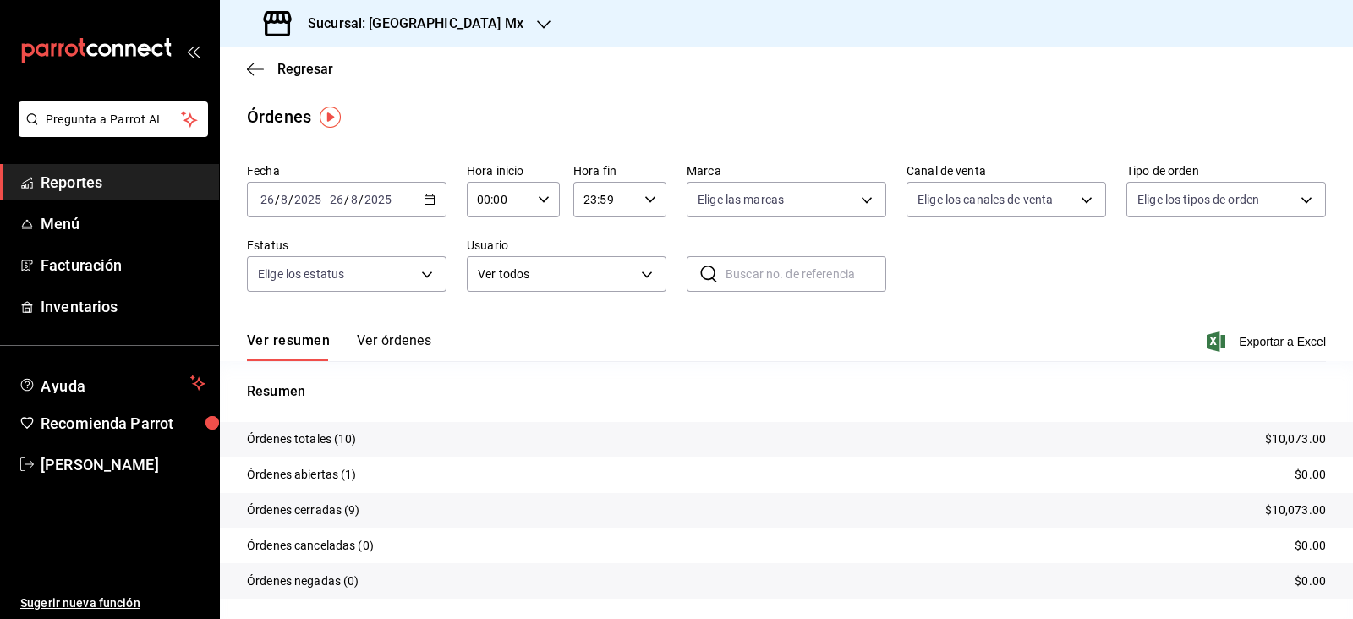
click at [365, 200] on input "2025" at bounding box center [378, 200] width 29 height 14
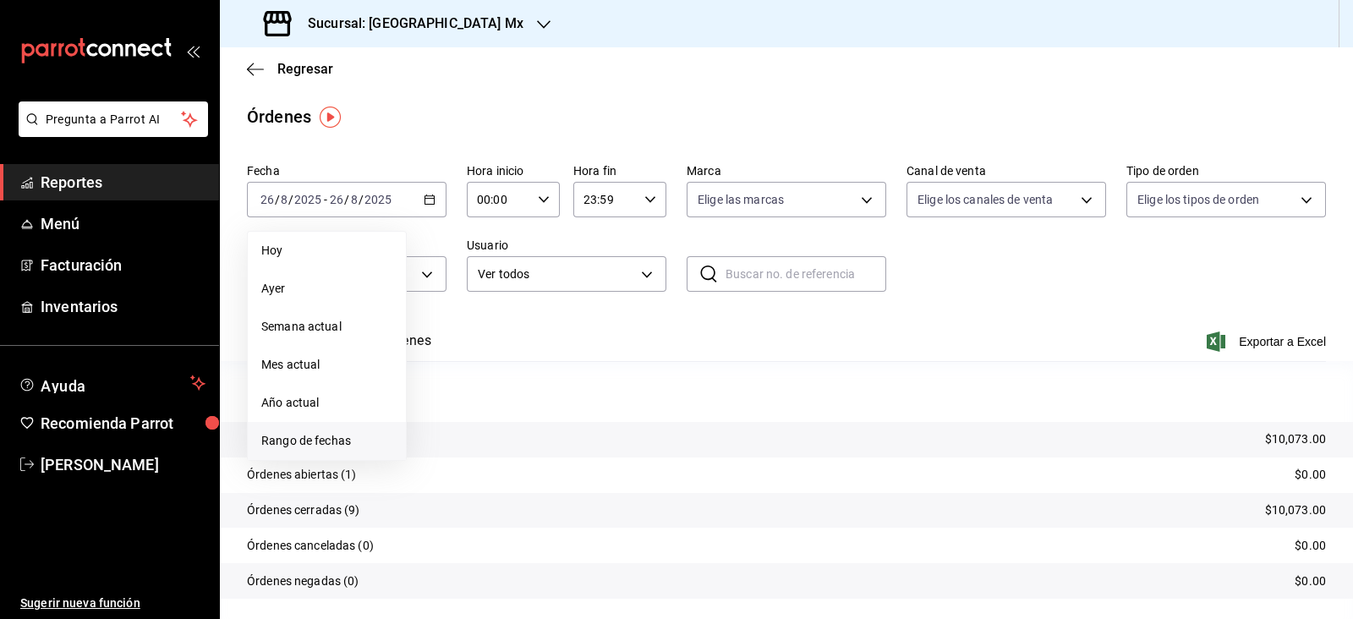
click at [294, 442] on span "Rango de fechas" at bounding box center [326, 441] width 131 height 18
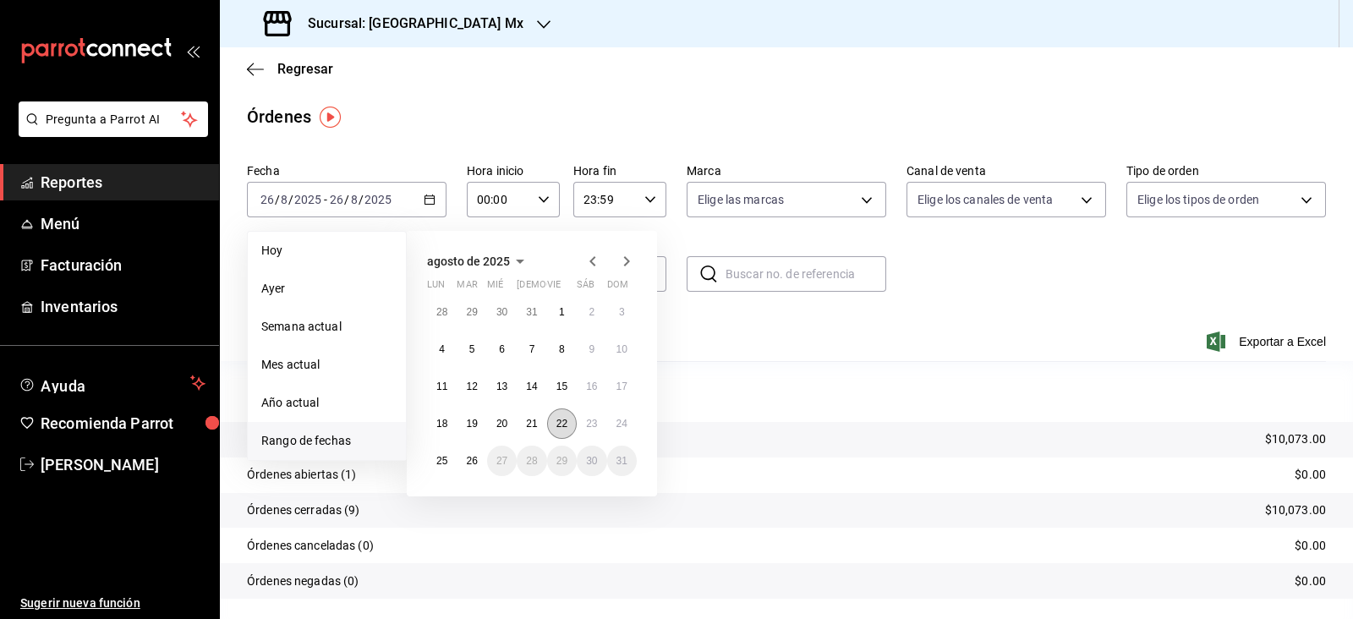
click at [564, 427] on abbr "22" at bounding box center [562, 424] width 11 height 12
click at [431, 463] on button "25" at bounding box center [442, 461] width 30 height 30
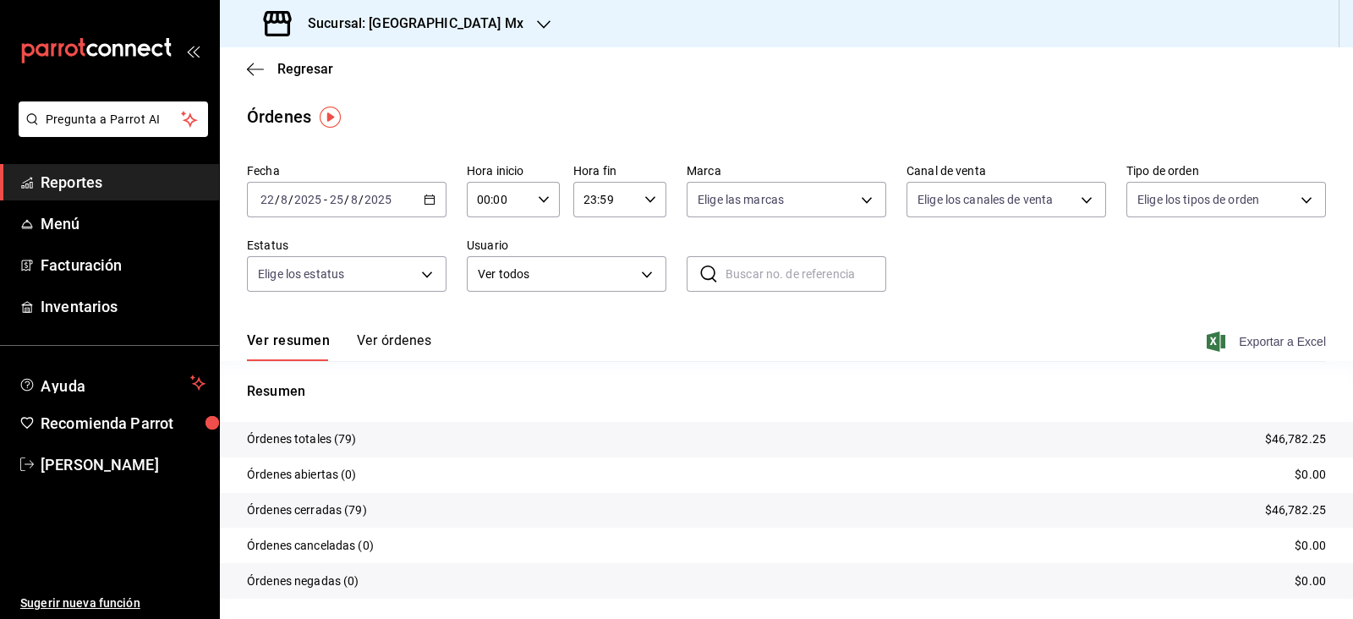
click at [1282, 341] on span "Exportar a Excel" at bounding box center [1268, 342] width 116 height 20
click at [321, 207] on div "[DATE] [DATE] - [DATE] [DATE]" at bounding box center [347, 200] width 200 height 36
click at [293, 69] on span "Regresar" at bounding box center [305, 69] width 56 height 16
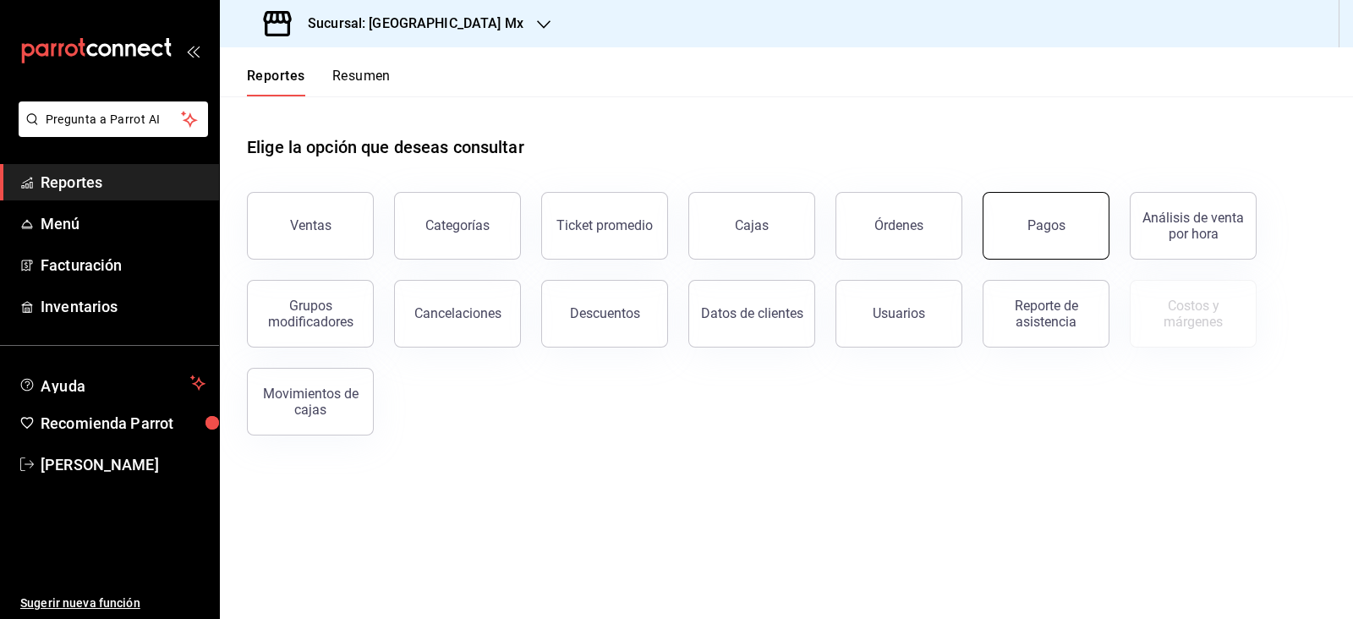
click at [1053, 224] on div "Pagos" at bounding box center [1047, 225] width 38 height 16
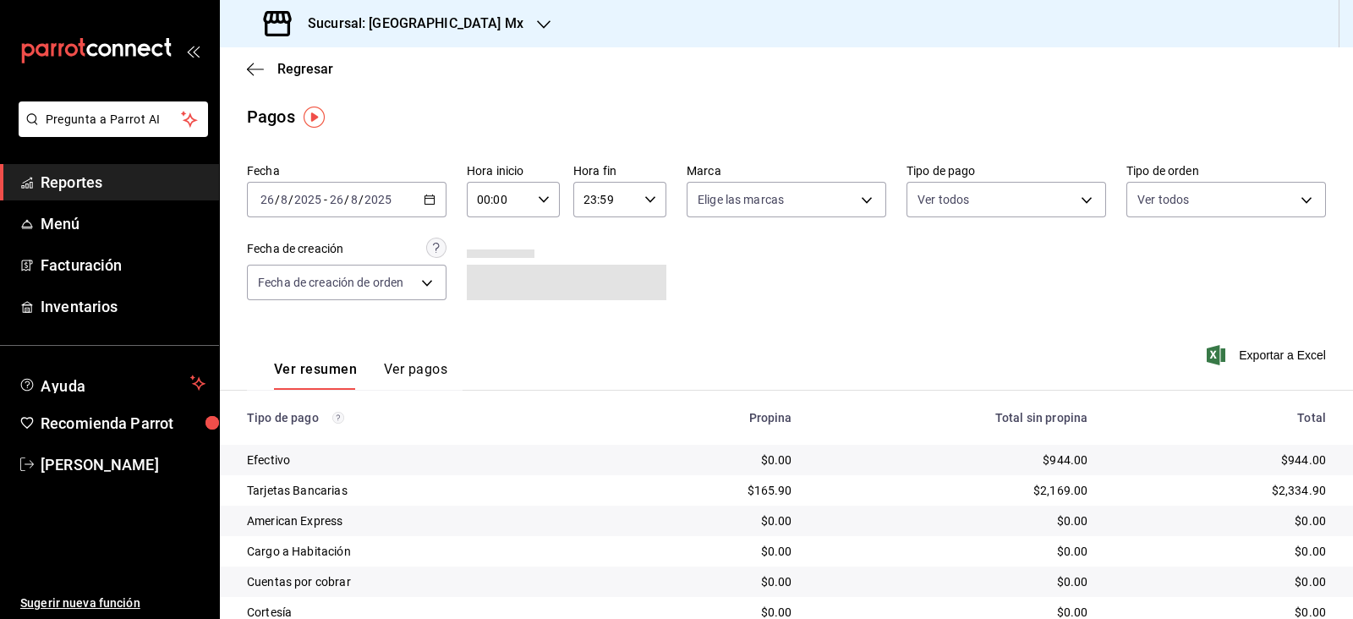
click at [374, 207] on div "[DATE] [DATE] - [DATE] [DATE]" at bounding box center [347, 200] width 200 height 36
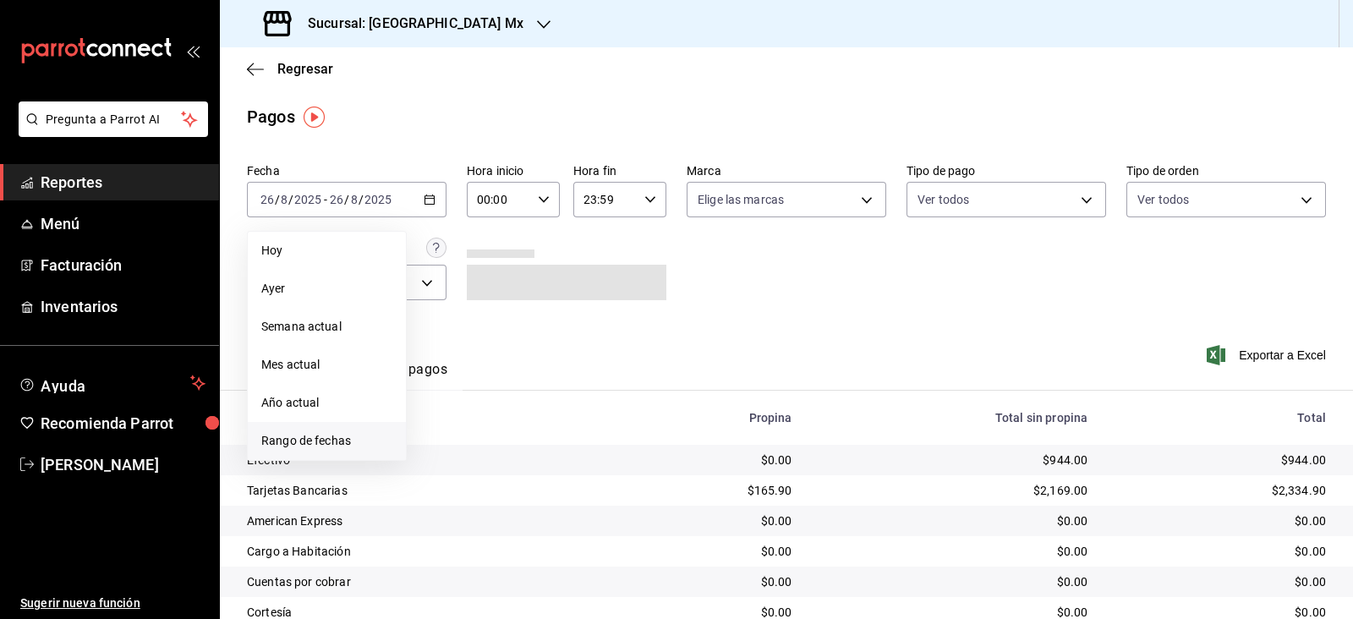
click at [305, 433] on span "Rango de fechas" at bounding box center [326, 441] width 131 height 18
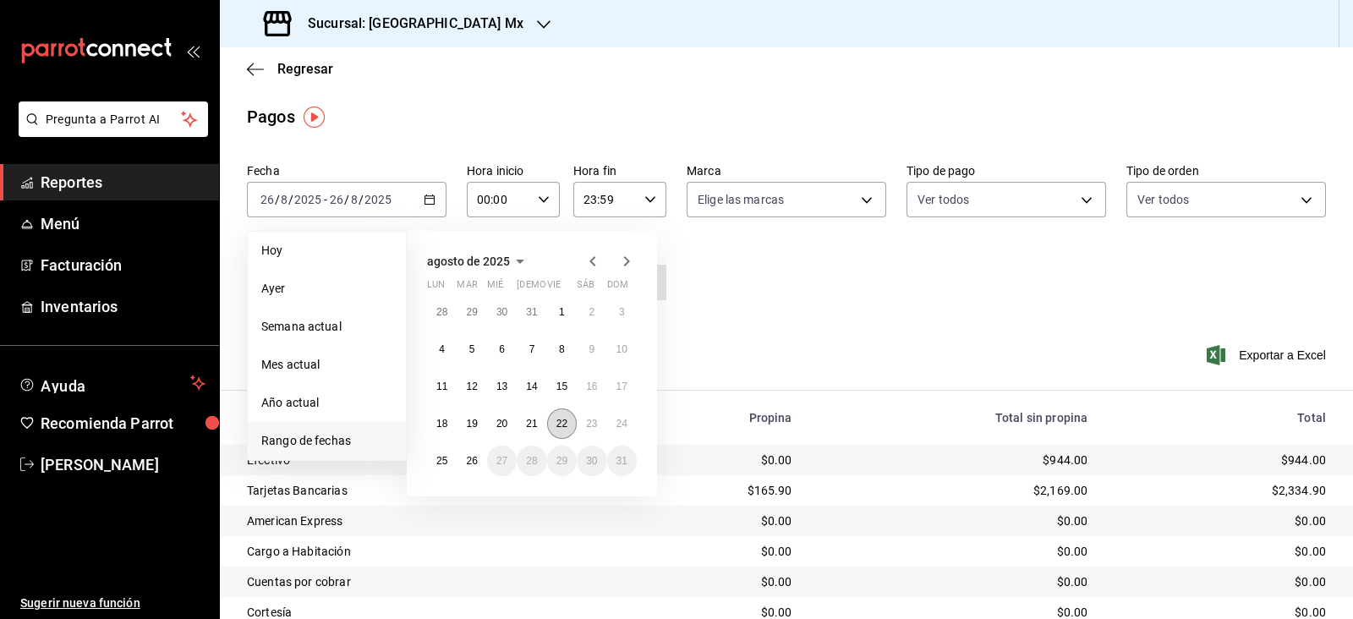
click at [558, 422] on abbr "22" at bounding box center [562, 424] width 11 height 12
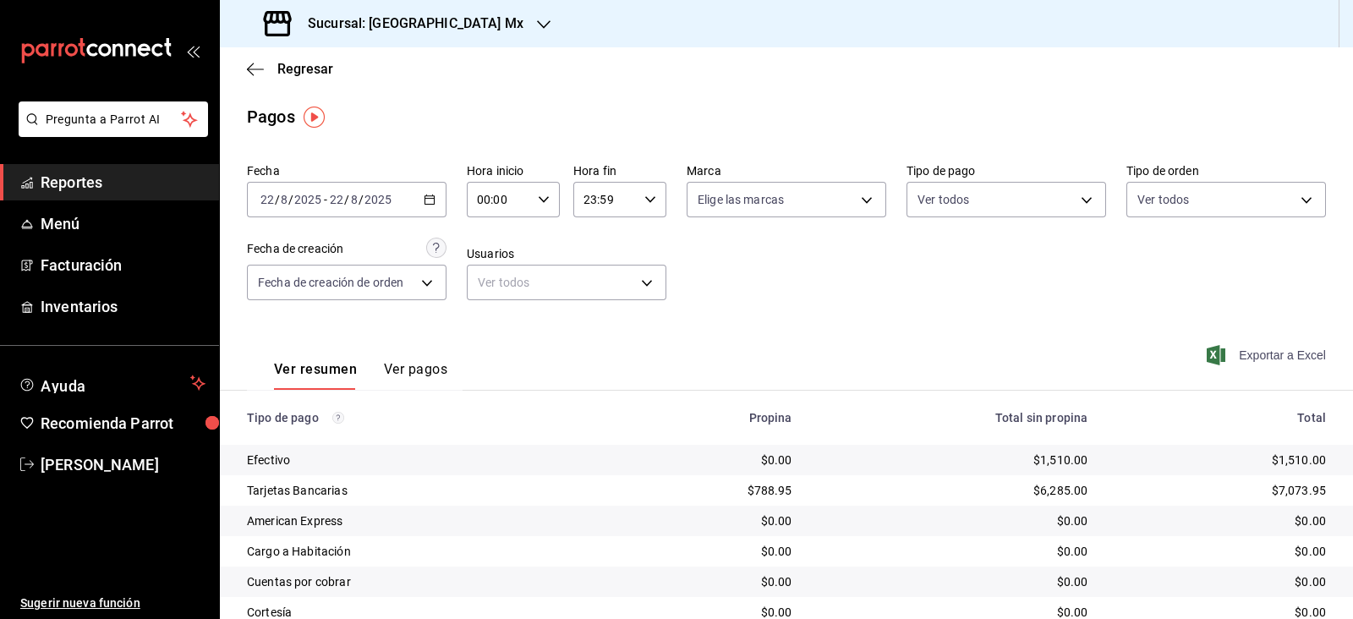
click at [1273, 356] on span "Exportar a Excel" at bounding box center [1268, 355] width 116 height 20
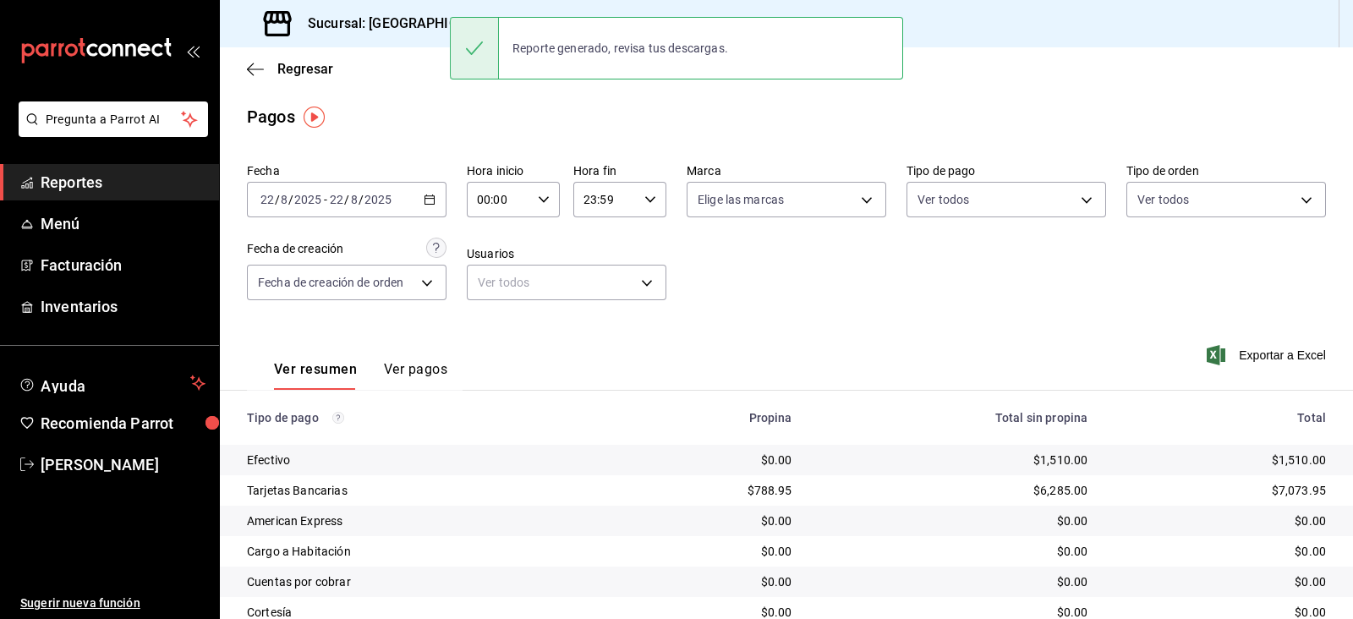
click at [381, 207] on div "[DATE] [DATE] - [DATE] [DATE]" at bounding box center [347, 200] width 200 height 36
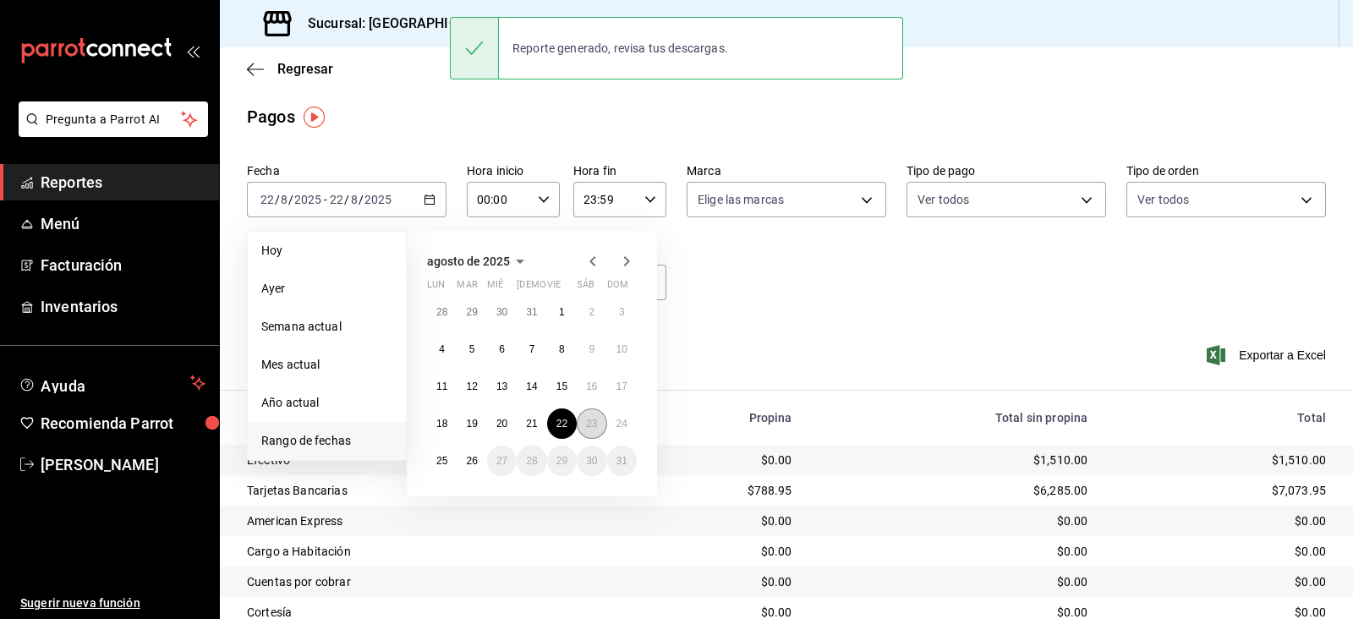
click at [591, 418] on abbr "23" at bounding box center [591, 424] width 11 height 12
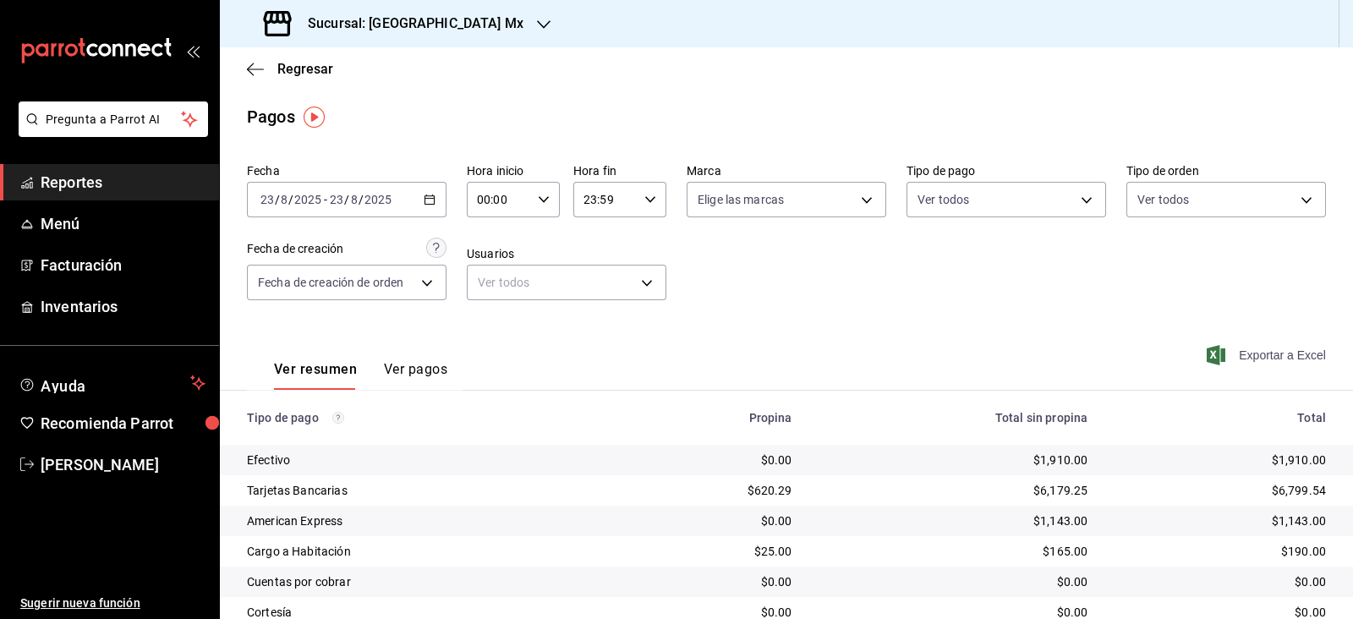
click at [1238, 355] on span "Exportar a Excel" at bounding box center [1268, 355] width 116 height 20
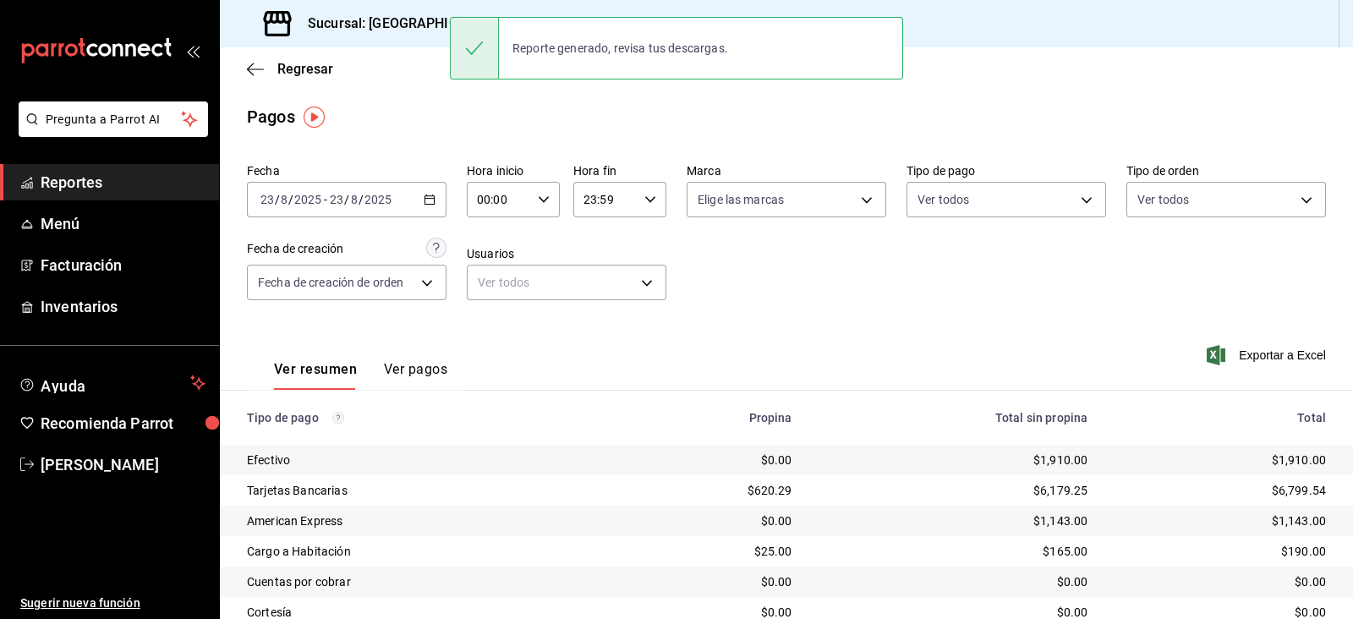
click at [384, 195] on input "2025" at bounding box center [378, 200] width 29 height 14
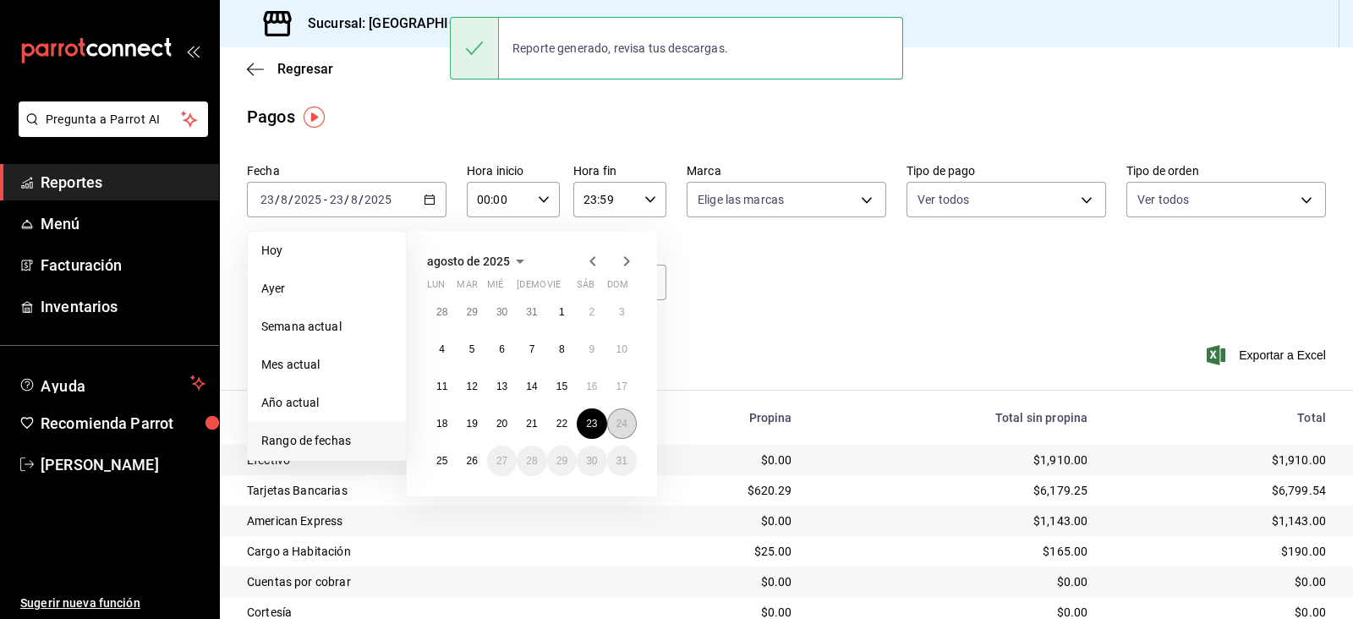
click at [622, 424] on abbr "24" at bounding box center [622, 424] width 11 height 12
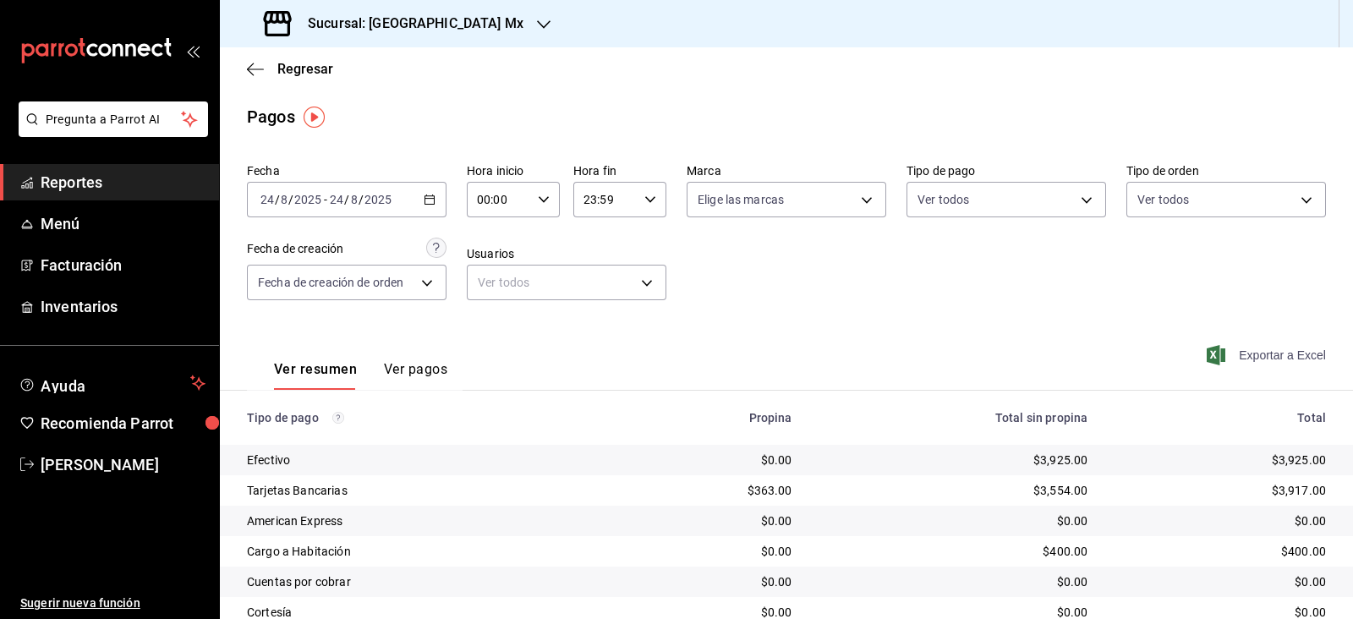
click at [1265, 357] on span "Exportar a Excel" at bounding box center [1268, 355] width 116 height 20
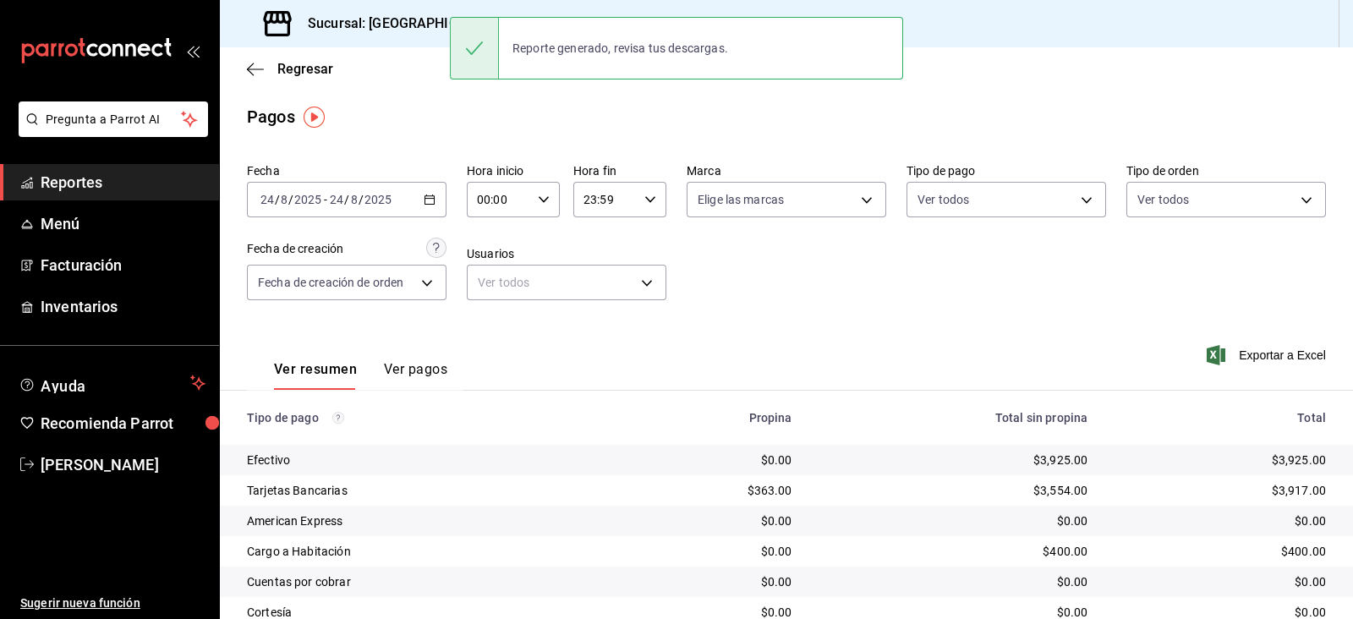
click at [329, 211] on div "[DATE] [DATE] - [DATE] [DATE]" at bounding box center [347, 200] width 200 height 36
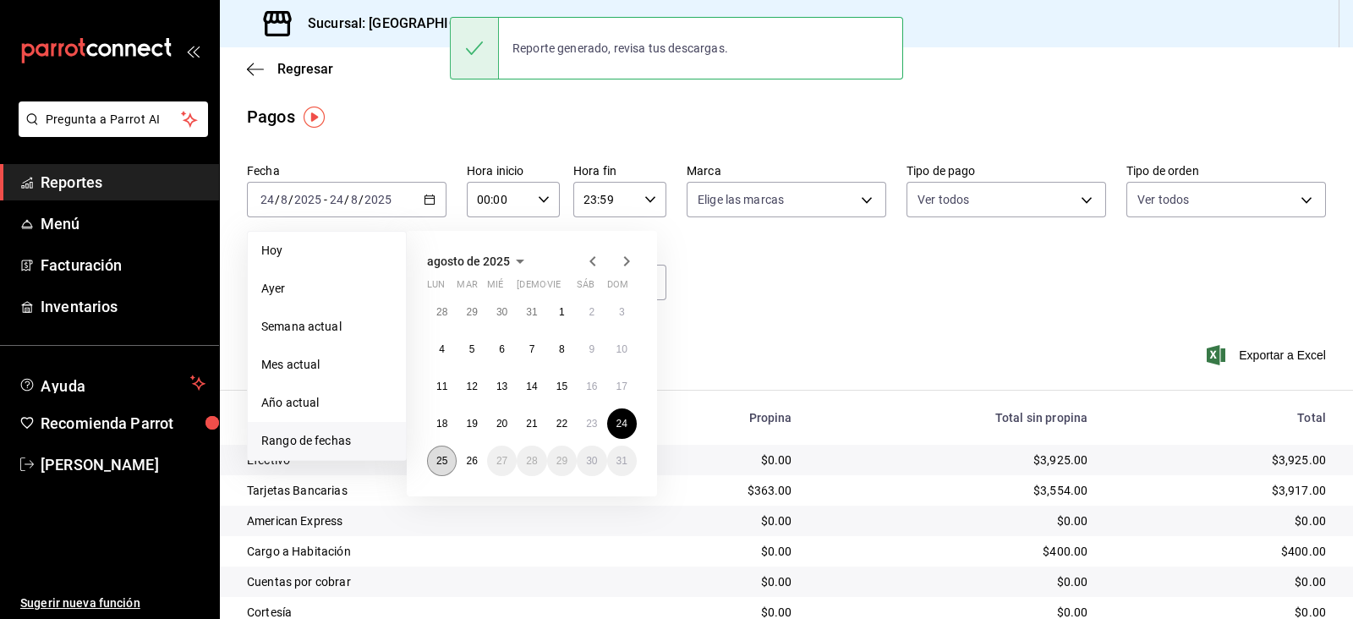
click at [442, 470] on button "25" at bounding box center [442, 461] width 30 height 30
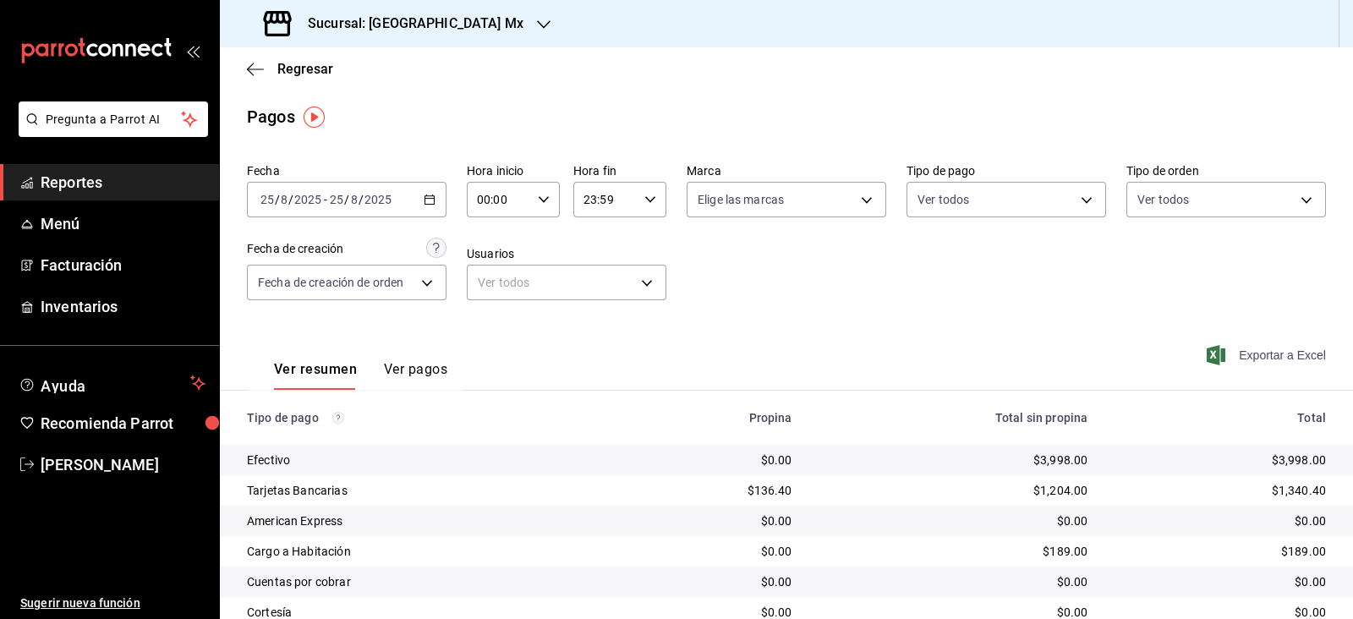
click at [1266, 351] on span "Exportar a Excel" at bounding box center [1268, 355] width 116 height 20
